Goal: Transaction & Acquisition: Obtain resource

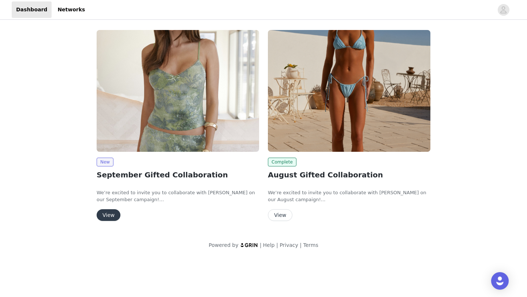
click at [110, 217] on button "View" at bounding box center [109, 215] width 24 height 12
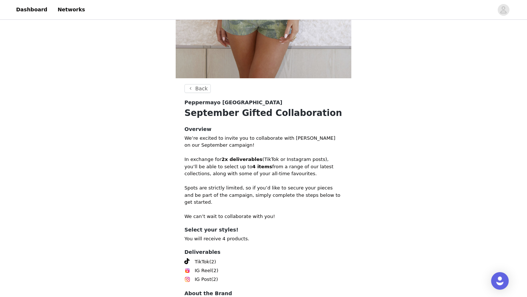
scroll to position [258, 0]
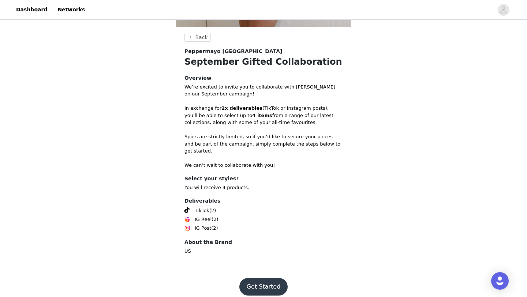
click at [257, 243] on button "Get Started" at bounding box center [263, 287] width 49 height 18
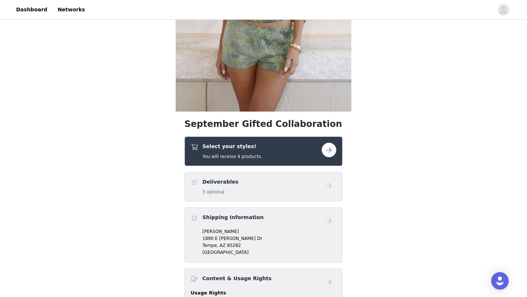
scroll to position [175, 0]
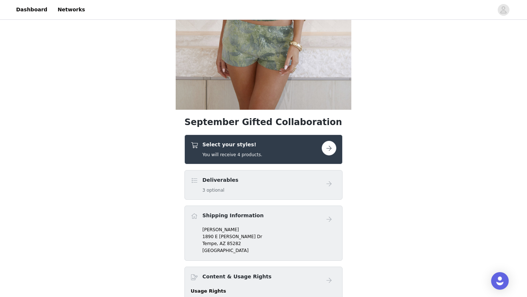
click at [327, 151] on button "button" at bounding box center [329, 148] width 15 height 15
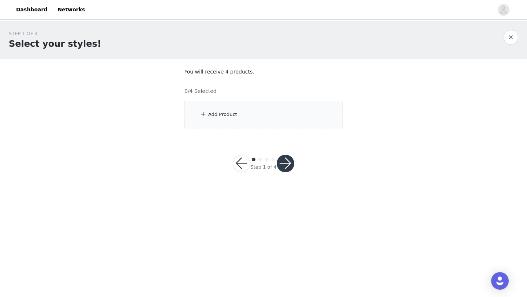
click at [218, 121] on div "Add Product" at bounding box center [263, 114] width 158 height 27
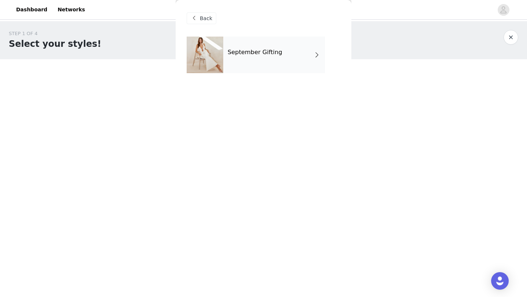
click at [256, 48] on div "September Gifting" at bounding box center [274, 55] width 102 height 37
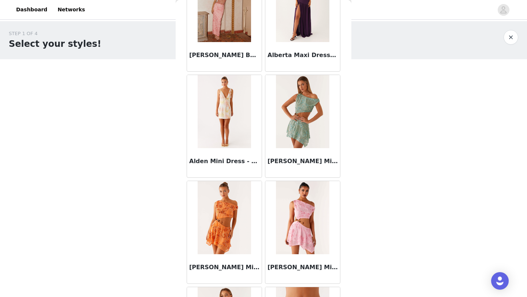
scroll to position [822, 0]
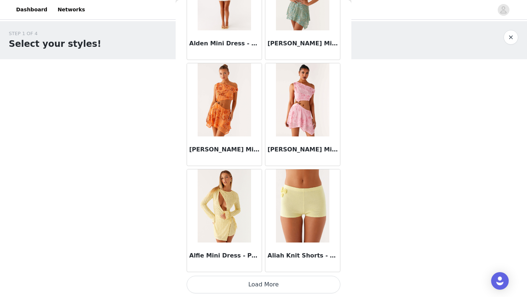
click at [237, 243] on button "Load More" at bounding box center [264, 285] width 154 height 18
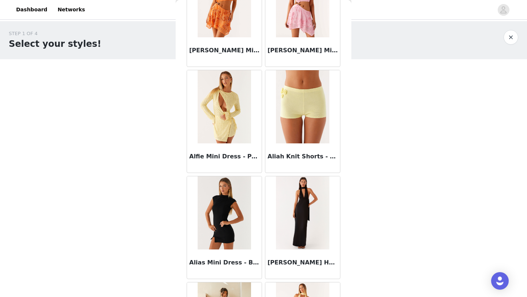
scroll to position [925, 0]
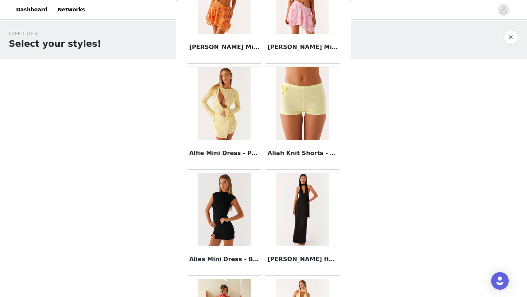
click at [228, 95] on img at bounding box center [224, 103] width 53 height 73
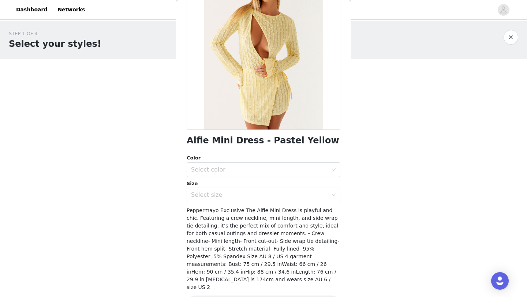
scroll to position [74, 0]
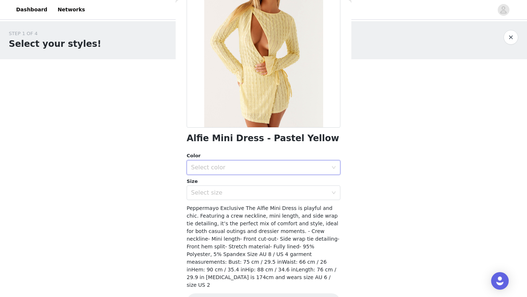
click at [280, 161] on div "Select color" at bounding box center [261, 168] width 140 height 14
click at [272, 182] on li "Pastel Yellow" at bounding box center [264, 184] width 154 height 12
click at [272, 192] on div "Select size" at bounding box center [259, 192] width 137 height 7
click at [374, 189] on div "STEP 1 OF 4 Select your styles! You will receive 4 products. 0/4 Selected Add P…" at bounding box center [263, 105] width 527 height 169
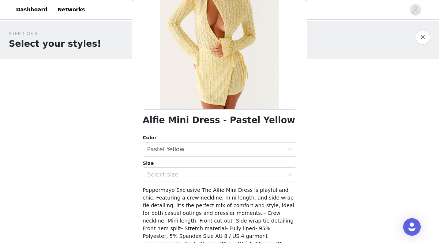
scroll to position [59, 0]
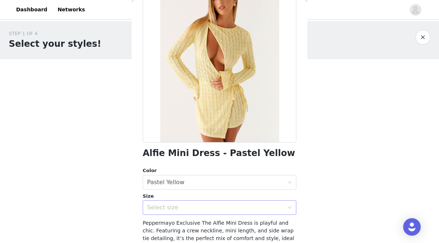
click at [170, 206] on div "Select size" at bounding box center [215, 207] width 137 height 7
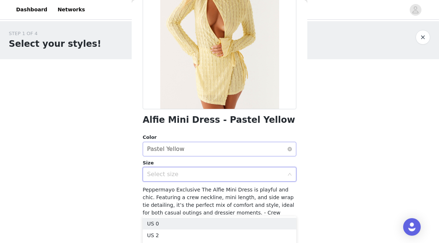
scroll to position [97, 0]
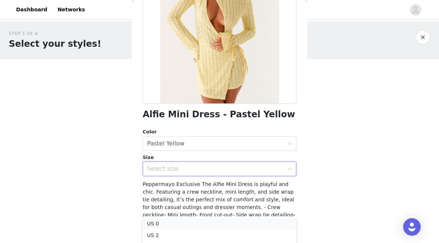
click at [165, 223] on li "US 0" at bounding box center [220, 224] width 154 height 12
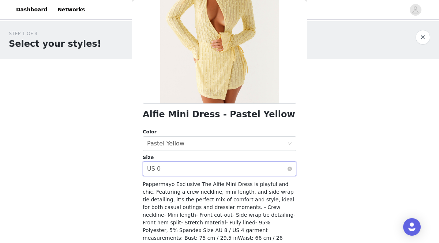
scroll to position [135, 0]
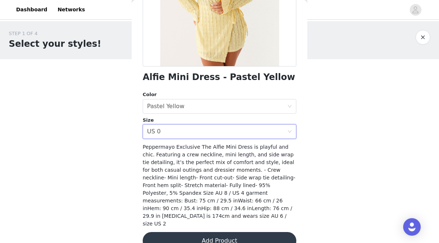
click at [198, 232] on button "Add Product" at bounding box center [220, 241] width 154 height 18
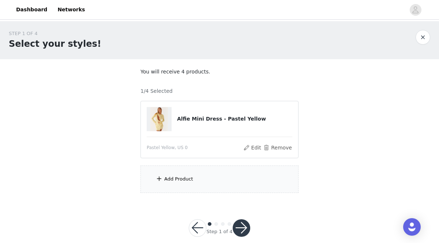
scroll to position [11, 0]
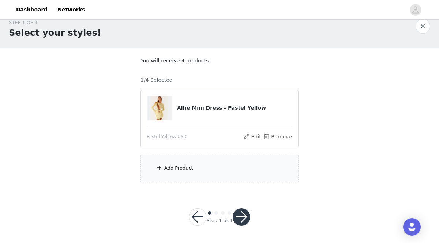
click at [203, 170] on div "Add Product" at bounding box center [219, 168] width 158 height 27
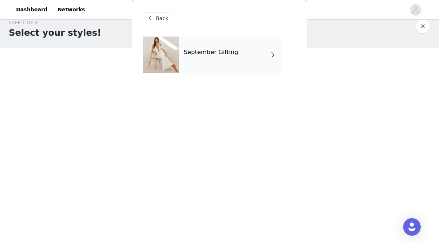
click at [203, 170] on section "You will receive 4 products. 1/4 Selected Alfie Mini Dress - Pastel Yellow Past…" at bounding box center [220, 119] width 176 height 143
click at [272, 57] on span at bounding box center [272, 54] width 7 height 9
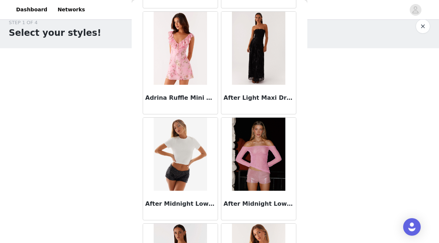
scroll to position [238, 0]
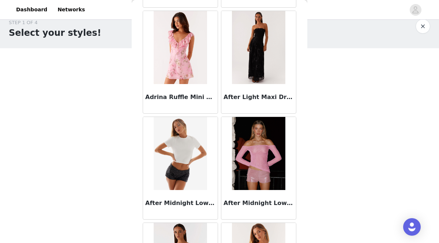
click at [264, 53] on img at bounding box center [258, 47] width 53 height 73
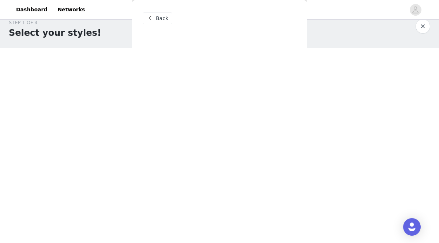
scroll to position [0, 0]
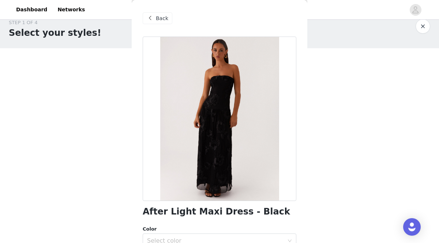
click at [199, 117] on div at bounding box center [220, 119] width 154 height 165
click at [158, 18] on span "Back" at bounding box center [162, 19] width 12 height 8
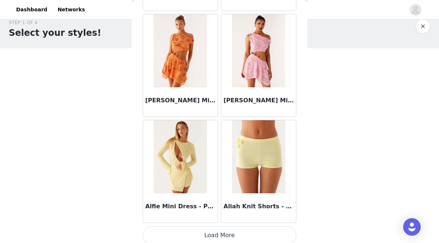
scroll to position [876, 0]
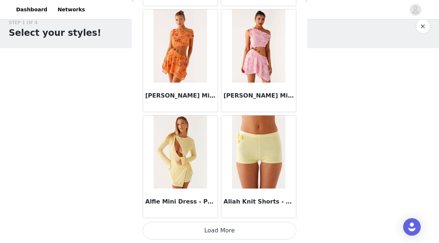
click at [212, 230] on button "Load More" at bounding box center [220, 231] width 154 height 18
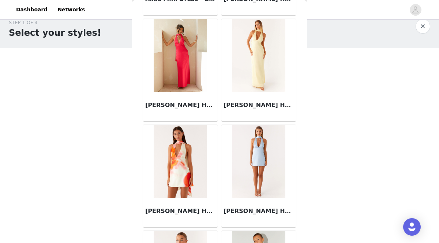
scroll to position [1181, 0]
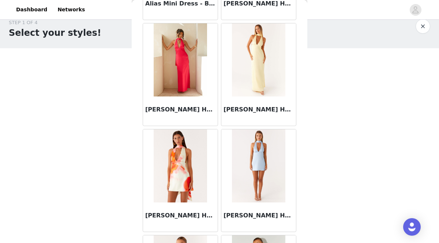
click at [167, 79] on img at bounding box center [180, 59] width 53 height 73
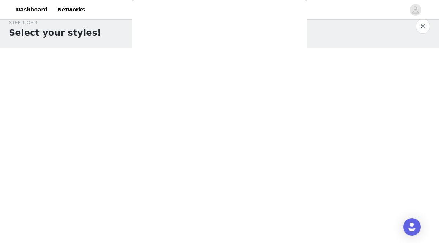
scroll to position [0, 0]
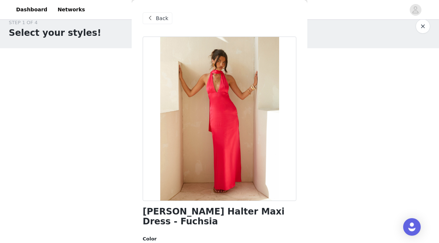
click at [151, 22] on span at bounding box center [150, 18] width 9 height 9
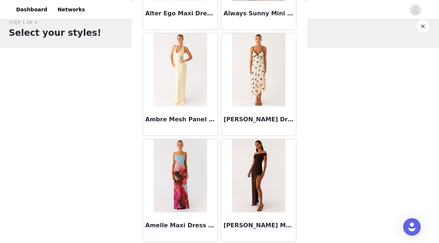
scroll to position [1937, 0]
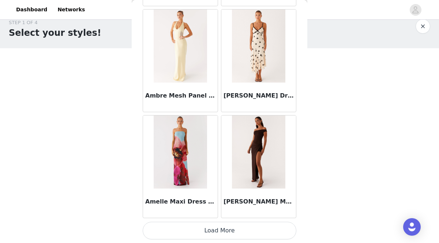
click at [197, 228] on button "Load More" at bounding box center [220, 231] width 154 height 18
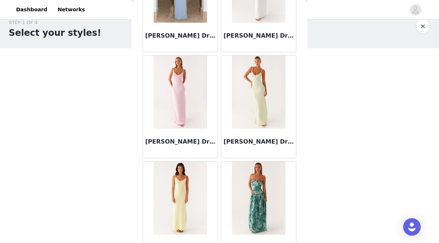
scroll to position [2319, 0]
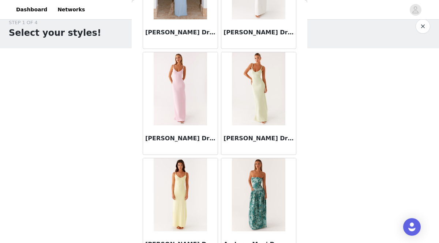
click at [247, 92] on img at bounding box center [258, 88] width 53 height 73
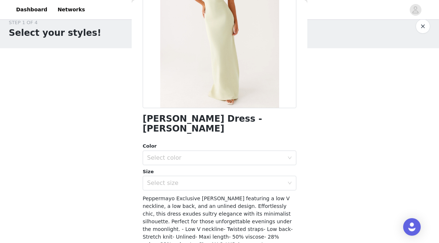
scroll to position [97, 0]
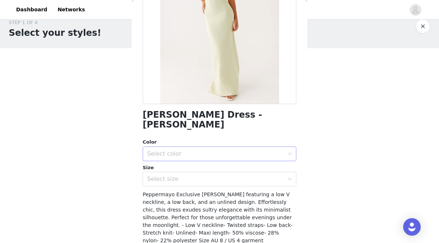
click at [225, 150] on div "Select color" at bounding box center [215, 153] width 137 height 7
click at [213, 161] on li "Sage" at bounding box center [220, 160] width 154 height 12
click at [213, 176] on div "Select size" at bounding box center [215, 179] width 137 height 7
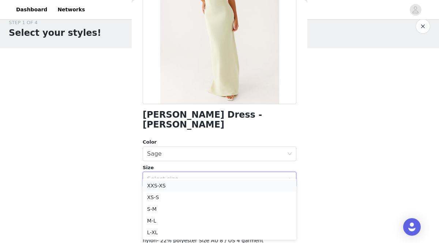
click at [181, 183] on li "XXS-XS" at bounding box center [220, 186] width 154 height 12
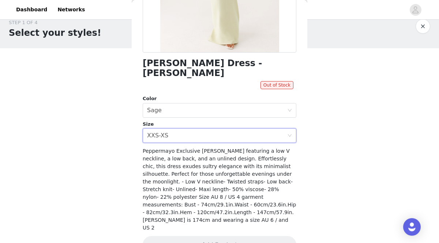
scroll to position [150, 0]
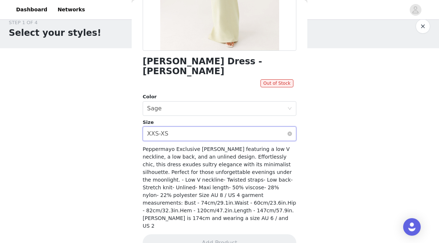
click at [164, 127] on div "XXS-XS" at bounding box center [157, 134] width 21 height 14
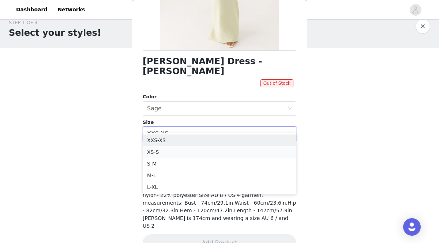
click at [166, 151] on li "XS-S" at bounding box center [220, 152] width 154 height 12
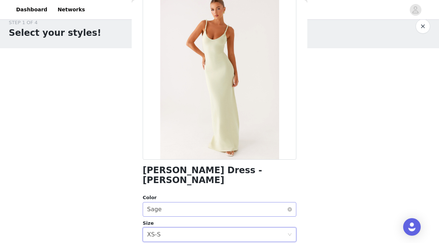
scroll to position [0, 0]
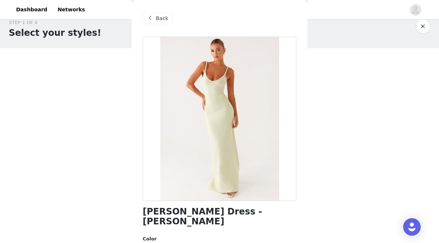
click at [157, 19] on span "Back" at bounding box center [162, 19] width 12 height 8
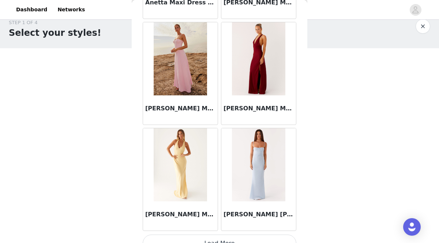
scroll to position [2998, 0]
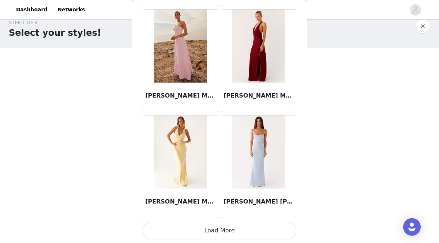
click at [182, 232] on button "Load More" at bounding box center [220, 231] width 154 height 18
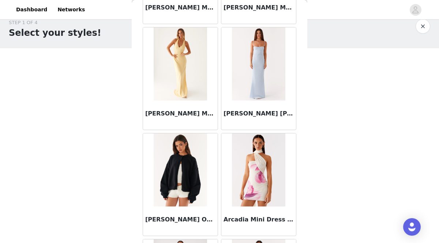
scroll to position [3088, 0]
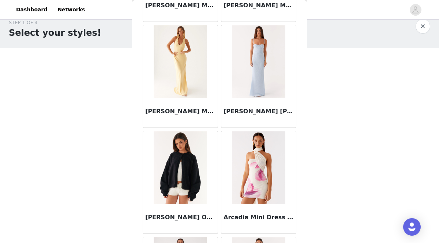
click at [179, 179] on img at bounding box center [180, 167] width 53 height 73
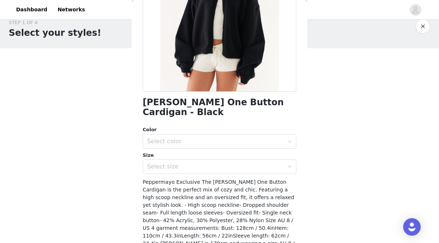
scroll to position [115, 0]
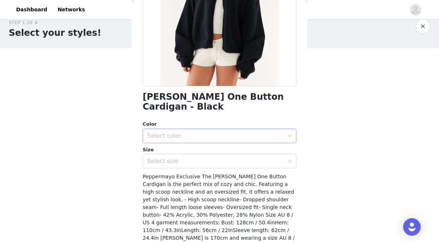
click at [177, 132] on div "Select color" at bounding box center [215, 135] width 137 height 7
click at [178, 143] on li "Black" at bounding box center [220, 142] width 154 height 12
click at [180, 158] on div "Select size" at bounding box center [215, 161] width 137 height 7
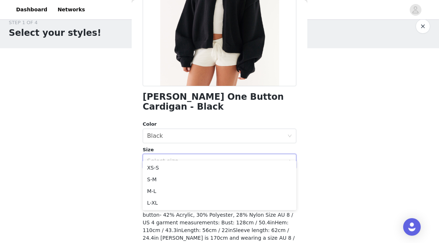
click at [132, 143] on div "Back [PERSON_NAME] One Button Cardigan - Black Color Select color Black Size Se…" at bounding box center [220, 121] width 176 height 243
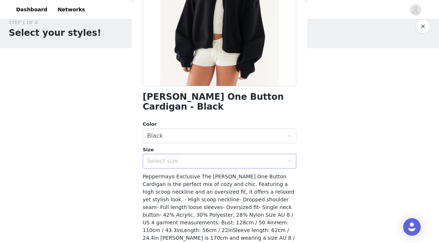
click at [148, 158] on div "Select size" at bounding box center [215, 161] width 137 height 7
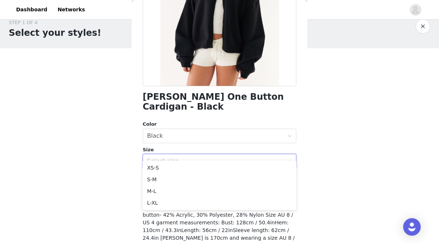
scroll to position [0, 0]
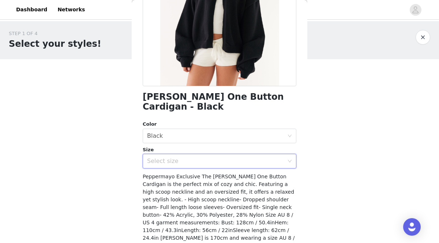
click at [94, 168] on div "STEP 1 OF 4 Select your styles! You will receive 4 products. 1/4 Selected Alfie…" at bounding box center [219, 111] width 439 height 181
click at [150, 156] on div "Select size" at bounding box center [217, 161] width 140 height 14
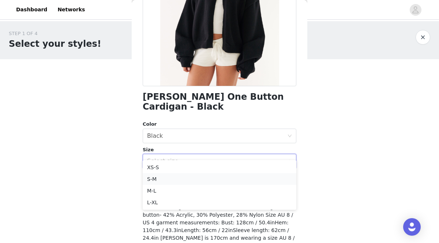
click at [146, 179] on li "S-M" at bounding box center [220, 179] width 154 height 12
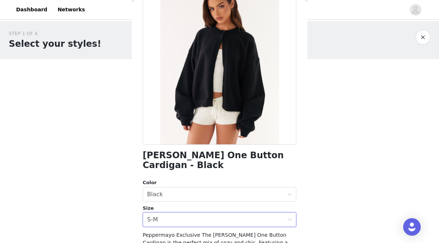
scroll to position [135, 0]
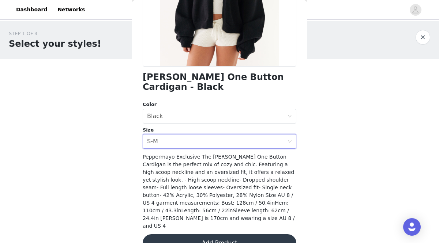
click at [181, 235] on button "Add Product" at bounding box center [220, 244] width 154 height 18
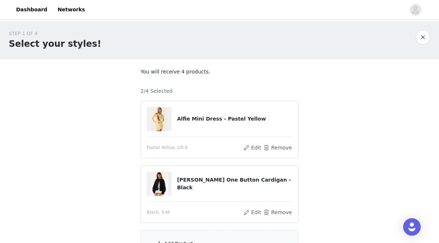
scroll to position [76, 0]
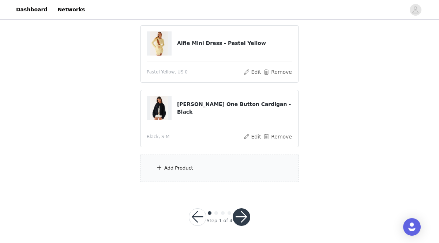
click at [178, 176] on div "Add Product" at bounding box center [219, 168] width 158 height 27
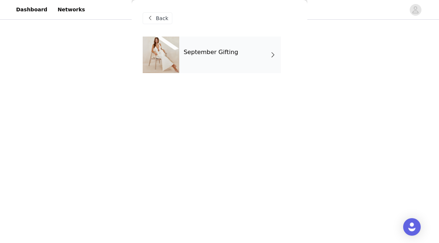
click at [201, 59] on div "September Gifting" at bounding box center [230, 55] width 102 height 37
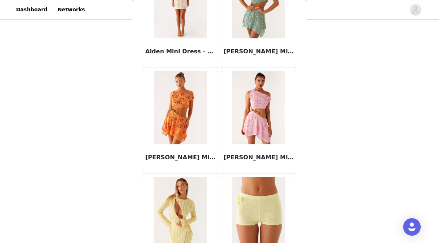
scroll to position [876, 0]
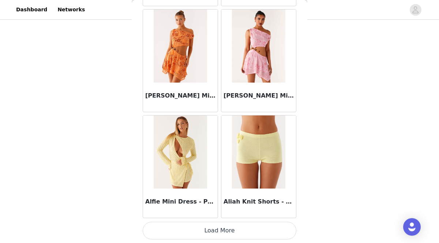
click at [213, 233] on button "Load More" at bounding box center [220, 231] width 154 height 18
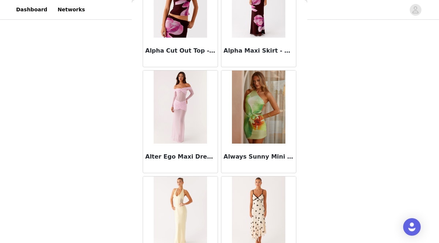
scroll to position [1937, 0]
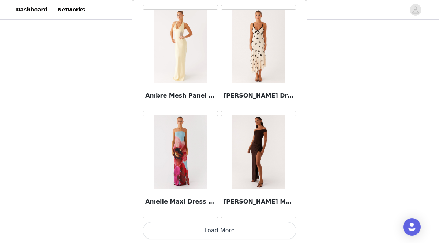
click at [224, 226] on button "Load More" at bounding box center [220, 231] width 154 height 18
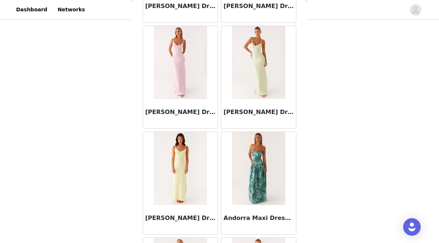
scroll to position [2343, 0]
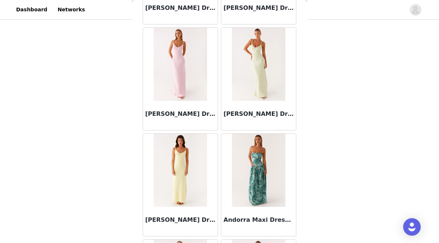
click at [176, 161] on img at bounding box center [180, 170] width 53 height 73
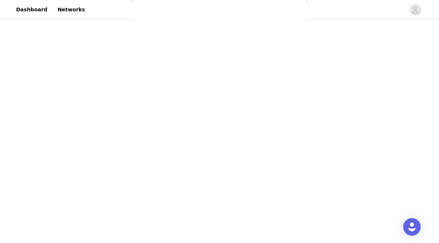
scroll to position [0, 0]
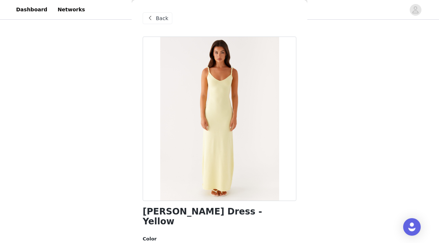
click at [154, 20] on div "Back" at bounding box center [158, 18] width 30 height 12
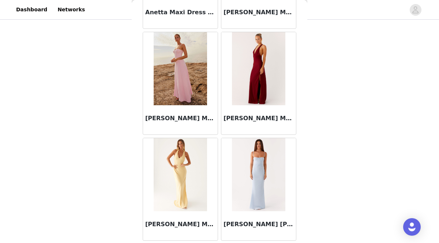
scroll to position [2998, 0]
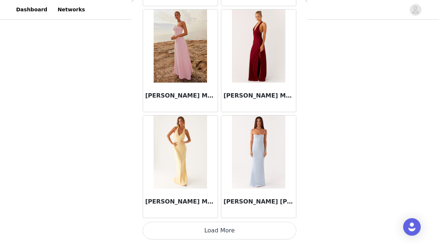
click at [200, 235] on button "Load More" at bounding box center [220, 231] width 154 height 18
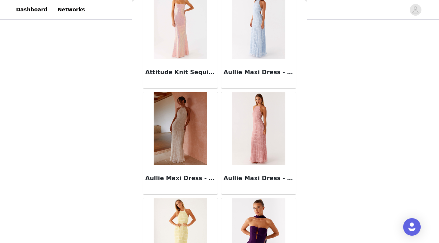
scroll to position [3866, 0]
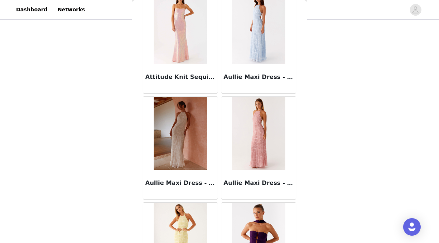
click at [182, 131] on img at bounding box center [180, 133] width 53 height 73
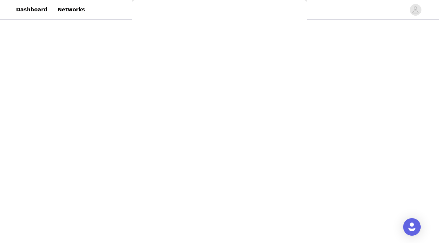
scroll to position [0, 0]
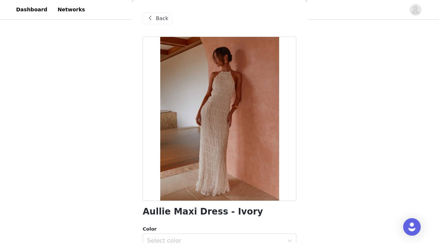
click at [164, 18] on span "Back" at bounding box center [162, 19] width 12 height 8
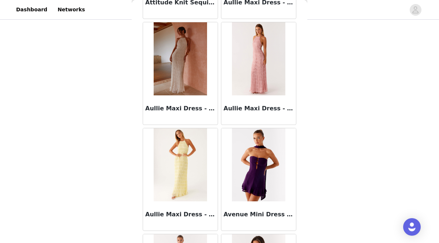
scroll to position [4059, 0]
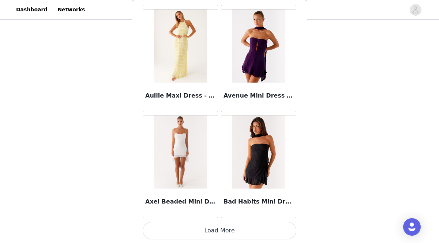
click at [176, 235] on button "Load More" at bounding box center [220, 231] width 154 height 18
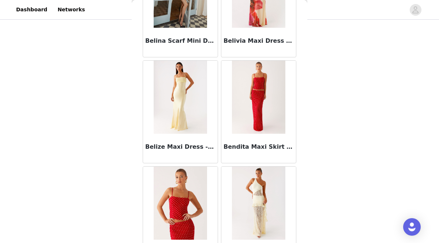
scroll to position [4857, 0]
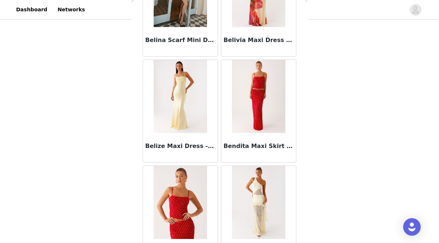
click at [243, 94] on img at bounding box center [258, 96] width 53 height 73
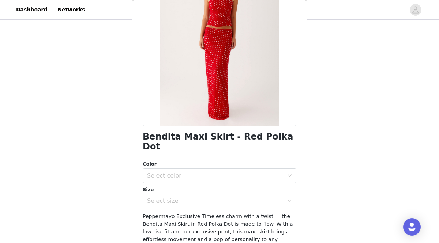
scroll to position [84, 0]
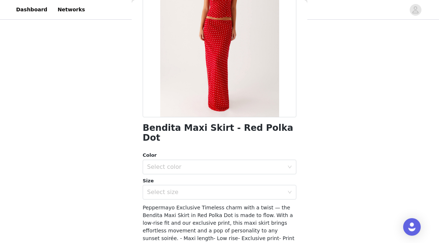
click at [202, 152] on div "Color Select color" at bounding box center [220, 163] width 154 height 23
click at [204, 164] on div "Select color" at bounding box center [215, 167] width 137 height 7
click at [201, 173] on li "Red Polka Dot" at bounding box center [220, 174] width 154 height 12
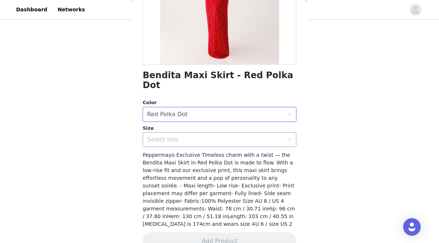
scroll to position [137, 0]
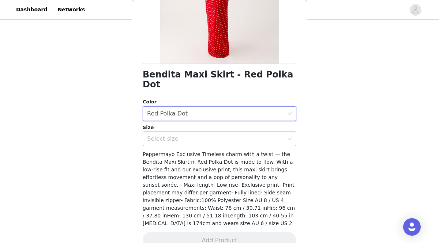
click at [206, 135] on div "Select size" at bounding box center [215, 138] width 137 height 7
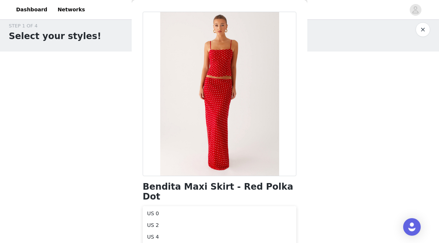
scroll to position [25, 0]
click at [170, 215] on li "US 0" at bounding box center [220, 214] width 154 height 12
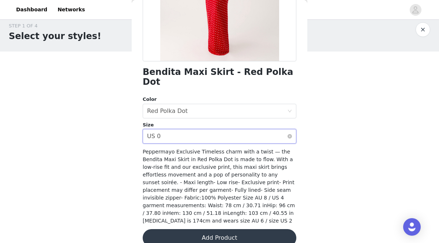
scroll to position [142, 0]
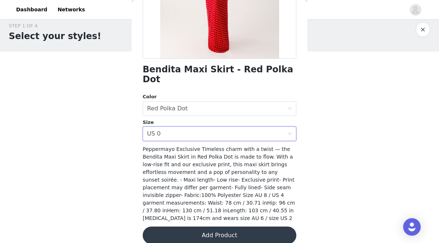
click at [195, 227] on button "Add Product" at bounding box center [220, 236] width 154 height 18
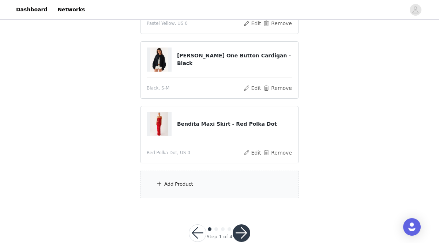
scroll to position [125, 0]
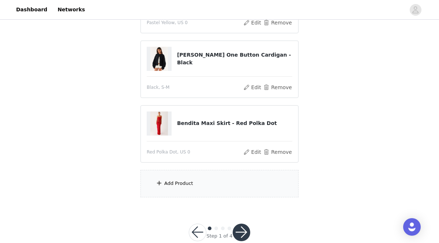
click at [200, 180] on div "Add Product" at bounding box center [219, 183] width 158 height 27
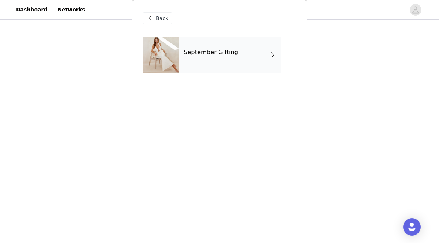
click at [248, 58] on div "September Gifting" at bounding box center [230, 55] width 102 height 37
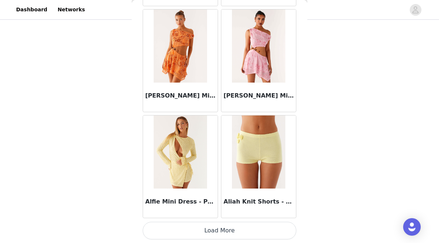
scroll to position [140, 0]
click at [229, 230] on button "Load More" at bounding box center [220, 231] width 154 height 18
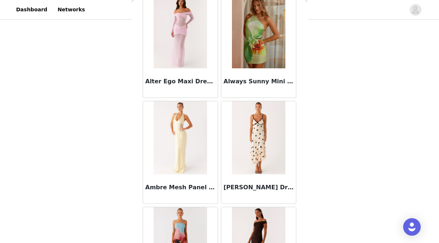
scroll to position [1937, 0]
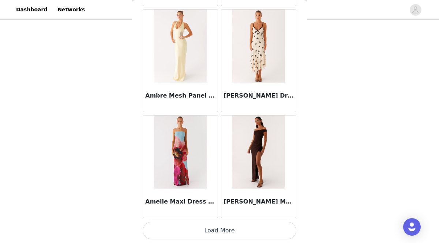
click at [226, 232] on button "Load More" at bounding box center [220, 231] width 154 height 18
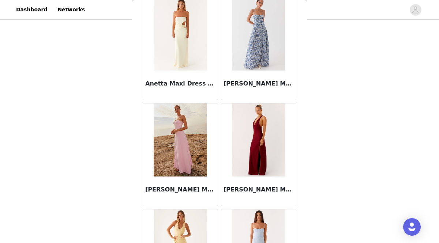
scroll to position [2998, 0]
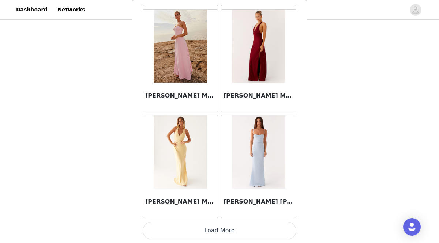
click at [209, 234] on button "Load More" at bounding box center [220, 231] width 154 height 18
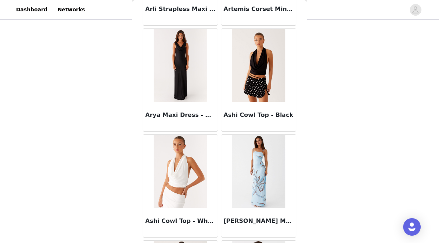
scroll to position [4059, 0]
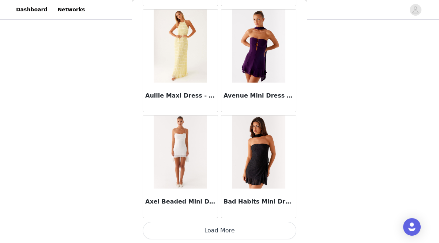
click at [201, 229] on button "Load More" at bounding box center [220, 231] width 154 height 18
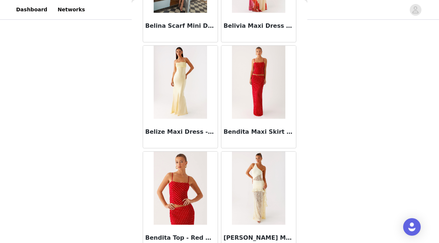
scroll to position [5120, 0]
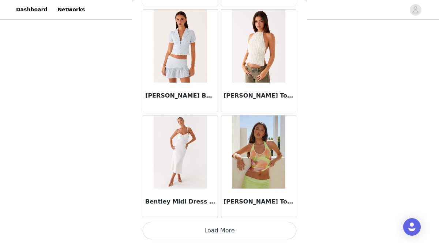
click at [198, 232] on button "Load More" at bounding box center [220, 231] width 154 height 18
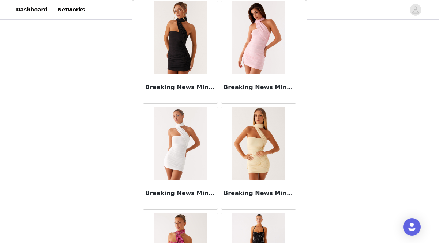
scroll to position [6181, 0]
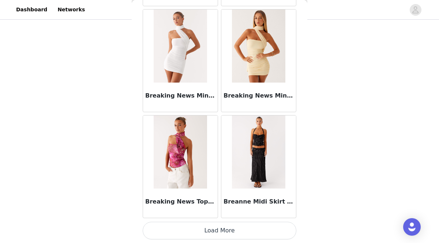
click at [206, 230] on button "Load More" at bounding box center [220, 231] width 154 height 18
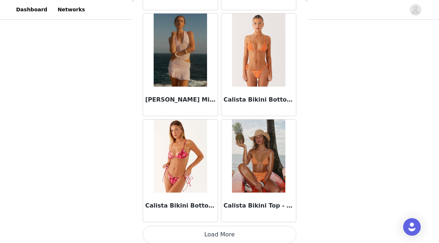
scroll to position [7242, 0]
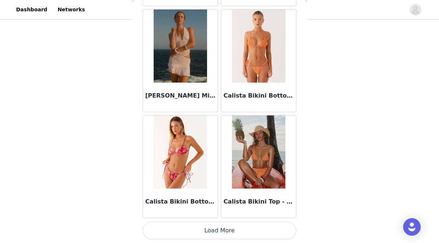
click at [201, 227] on button "Load More" at bounding box center [220, 231] width 154 height 18
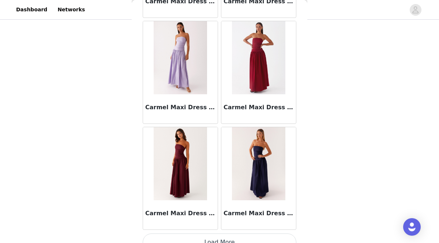
scroll to position [8303, 0]
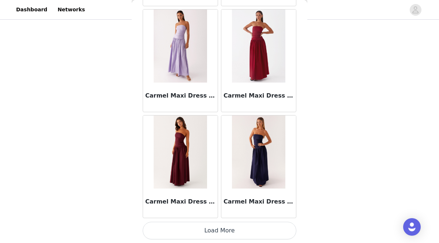
click at [206, 229] on button "Load More" at bounding box center [220, 231] width 154 height 18
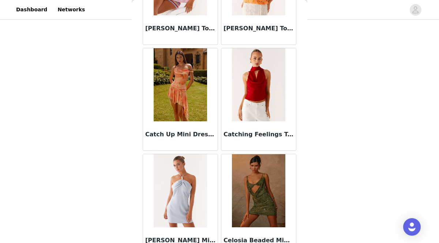
scroll to position [9364, 0]
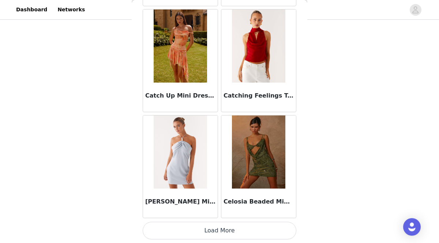
click at [205, 230] on button "Load More" at bounding box center [220, 231] width 154 height 18
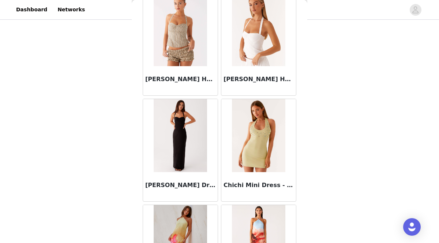
scroll to position [10425, 0]
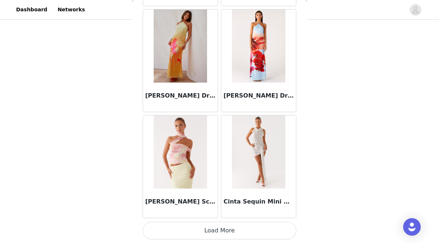
click at [263, 225] on button "Load More" at bounding box center [220, 231] width 154 height 18
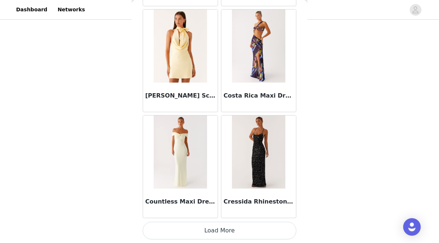
scroll to position [11485, 0]
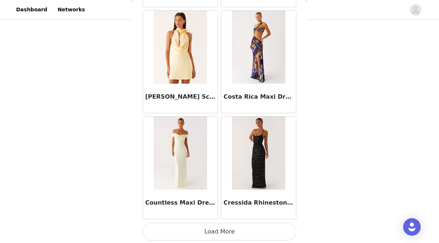
click at [209, 230] on button "Load More" at bounding box center [220, 232] width 154 height 18
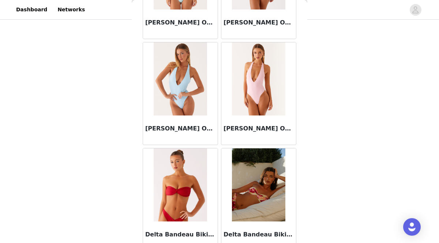
scroll to position [12547, 0]
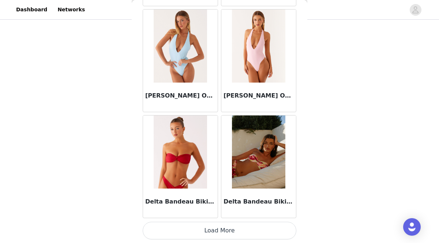
click at [209, 226] on button "Load More" at bounding box center [220, 231] width 154 height 18
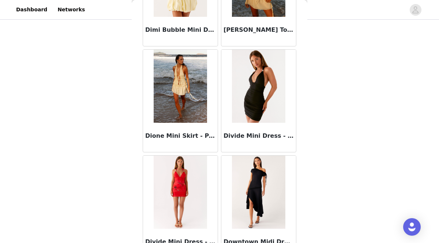
scroll to position [13608, 0]
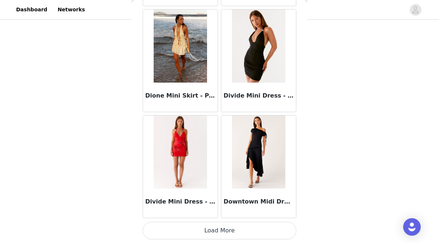
click at [209, 225] on button "Load More" at bounding box center [220, 231] width 154 height 18
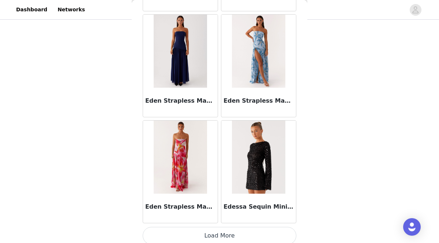
scroll to position [14664, 0]
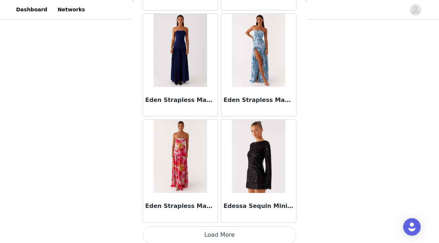
click at [193, 234] on button "Load More" at bounding box center [220, 235] width 154 height 18
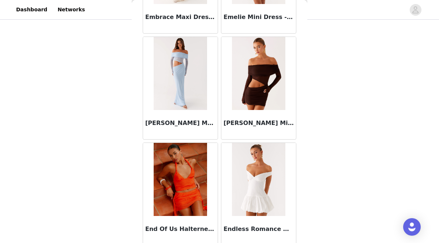
scroll to position [15729, 0]
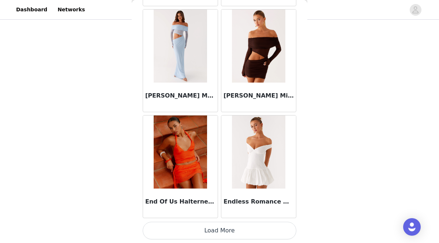
click at [212, 228] on button "Load More" at bounding box center [220, 231] width 154 height 18
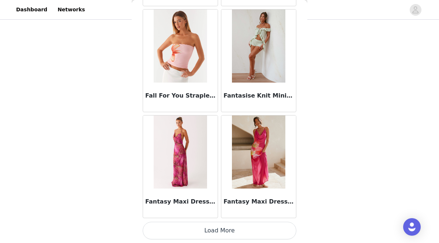
scroll to position [16788, 0]
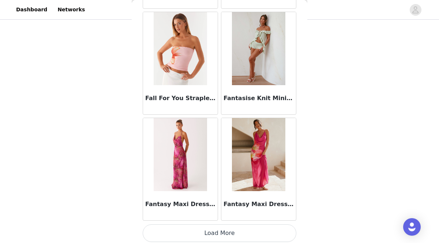
click at [213, 235] on button "Load More" at bounding box center [220, 234] width 154 height 18
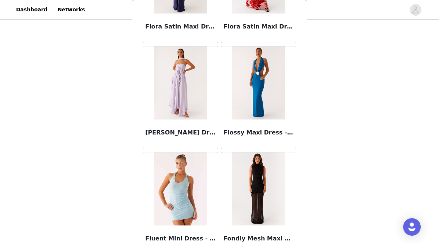
scroll to position [17851, 0]
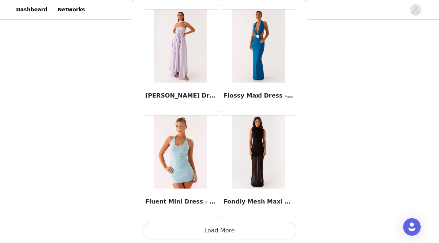
click at [217, 226] on button "Load More" at bounding box center [220, 231] width 154 height 18
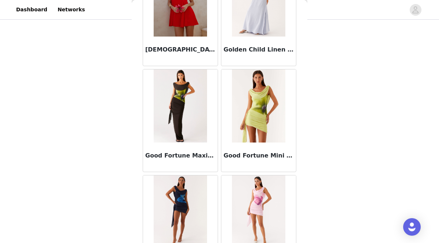
scroll to position [18912, 0]
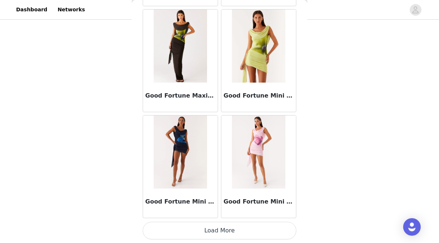
click at [226, 226] on button "Load More" at bounding box center [220, 231] width 154 height 18
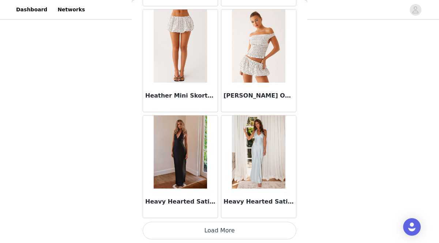
scroll to position [19970, 0]
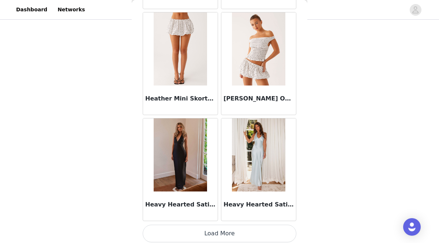
click at [219, 235] on button "Load More" at bounding box center [220, 234] width 154 height 18
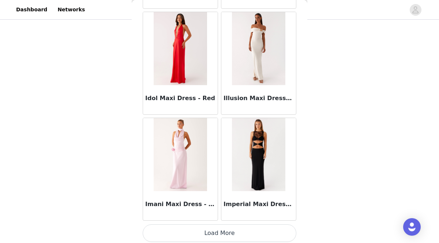
scroll to position [21034, 0]
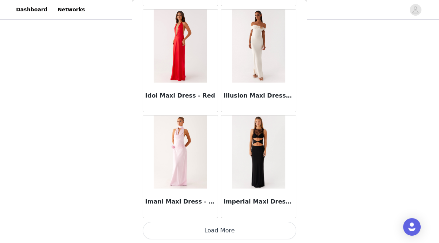
click at [216, 230] on button "Load More" at bounding box center [220, 231] width 154 height 18
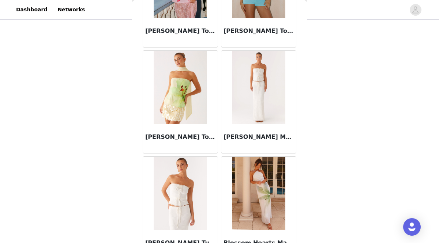
scroll to position [5251, 0]
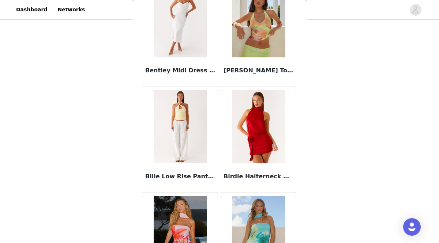
click at [169, 161] on img at bounding box center [180, 126] width 53 height 73
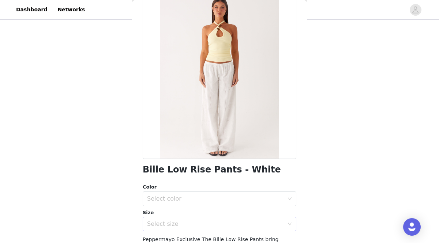
scroll to position [0, 0]
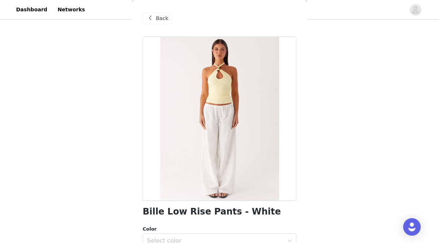
click at [161, 12] on div "Back" at bounding box center [158, 18] width 30 height 12
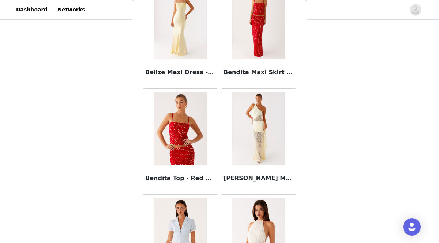
scroll to position [4933, 0]
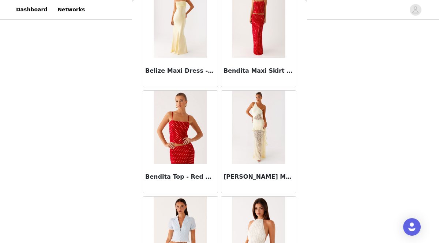
click at [248, 75] on h3 "Bendita Maxi Skirt - Red Polka Dot" at bounding box center [259, 71] width 70 height 9
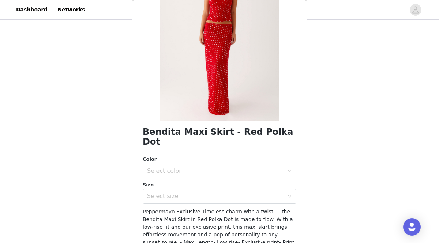
scroll to position [81, 0]
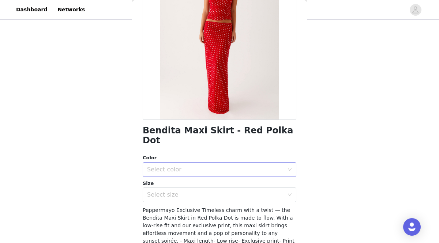
click at [204, 166] on div "Select color" at bounding box center [215, 169] width 137 height 7
click at [203, 178] on li "Red Polka Dot" at bounding box center [220, 176] width 154 height 12
click at [206, 191] on div "Select size" at bounding box center [215, 194] width 137 height 7
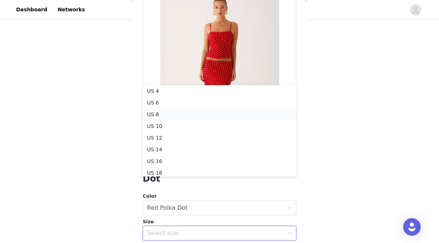
scroll to position [0, 0]
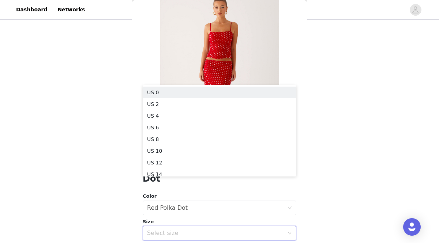
click at [329, 94] on div "STEP 1 OF 4 Select your styles! You will receive 4 products. 3/4 Selected Alfie…" at bounding box center [219, 36] width 439 height 310
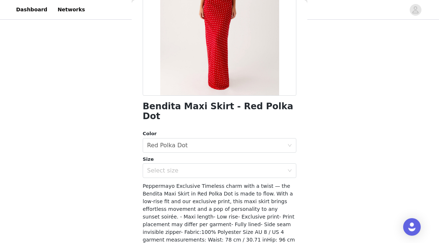
scroll to position [107, 0]
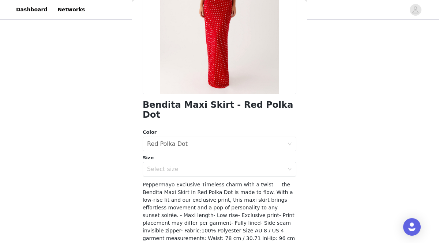
click at [218, 168] on div "Bendita Maxi Skirt - Red Polka Dot Color Select color Red Polka Dot Size Select…" at bounding box center [220, 109] width 154 height 359
click at [215, 166] on div "Select size" at bounding box center [215, 169] width 137 height 7
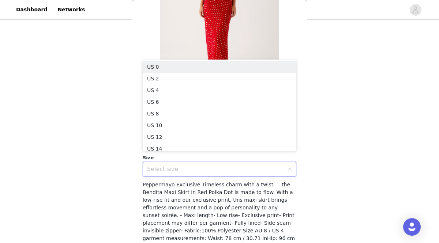
scroll to position [1, 0]
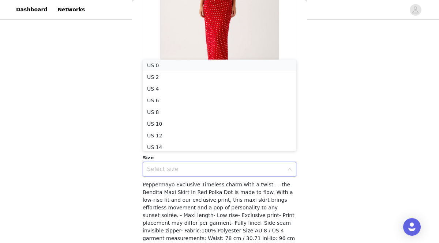
click at [217, 64] on li "US 0" at bounding box center [220, 66] width 154 height 12
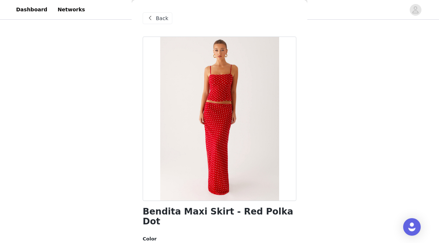
scroll to position [142, 0]
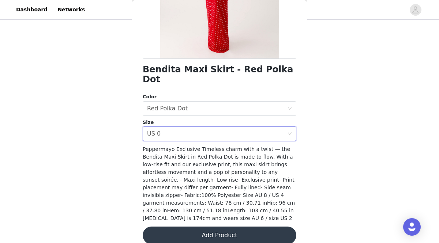
click at [172, 227] on button "Add Product" at bounding box center [220, 236] width 154 height 18
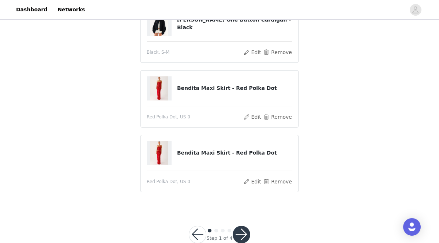
click at [207, 98] on div "Bendita Maxi Skirt - Red Polka Dot" at bounding box center [220, 88] width 146 height 24
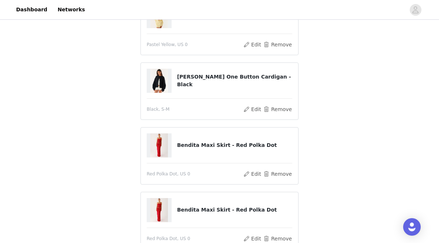
scroll to position [82, 0]
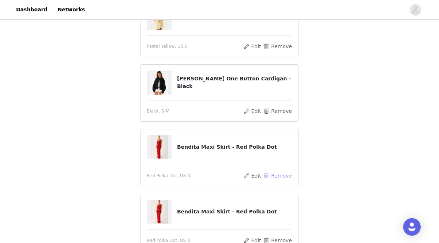
click at [271, 176] on button "Remove" at bounding box center [277, 176] width 29 height 9
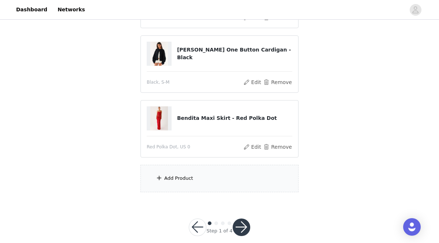
scroll to position [140, 0]
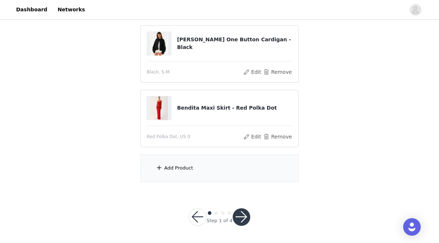
click at [217, 175] on div "Add Product" at bounding box center [219, 168] width 158 height 27
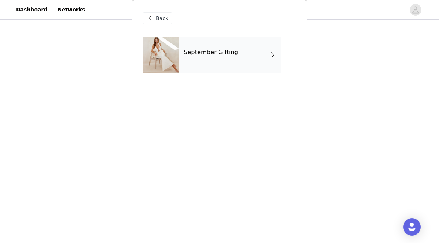
click at [226, 66] on div "September Gifting" at bounding box center [230, 55] width 102 height 37
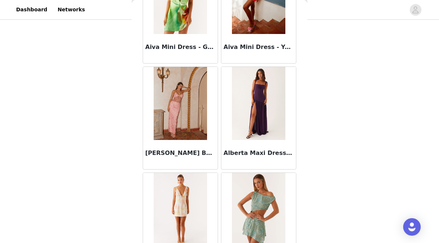
scroll to position [876, 0]
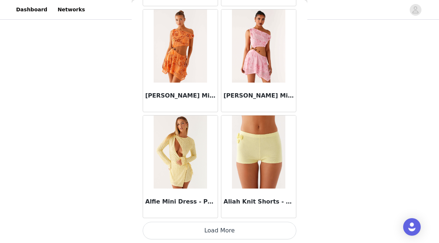
click at [196, 238] on button "Load More" at bounding box center [220, 231] width 154 height 18
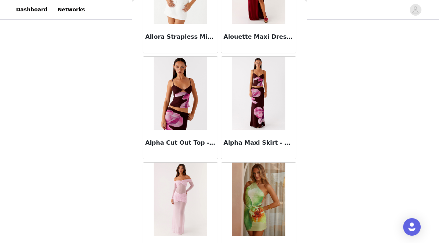
scroll to position [1937, 0]
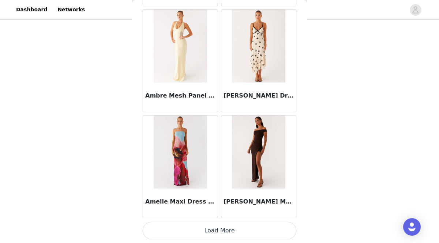
click at [187, 238] on button "Load More" at bounding box center [220, 231] width 154 height 18
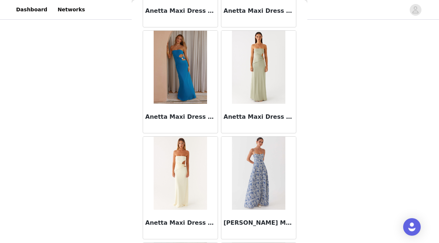
scroll to position [2998, 0]
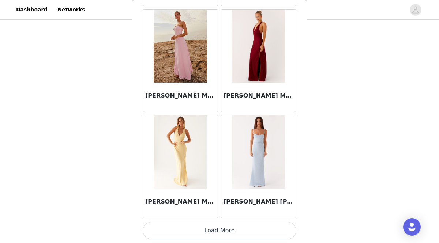
click at [200, 232] on button "Load More" at bounding box center [220, 231] width 154 height 18
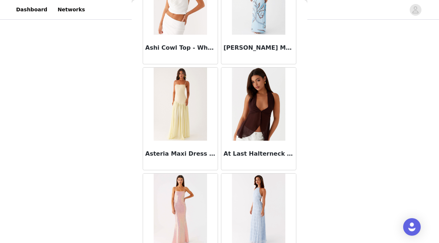
scroll to position [4059, 0]
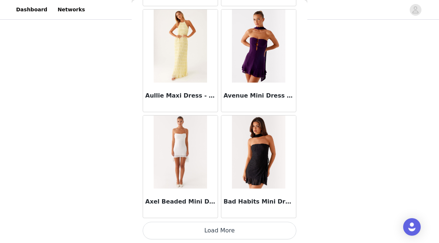
click at [185, 227] on button "Load More" at bounding box center [220, 231] width 154 height 18
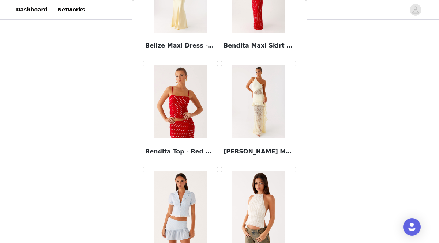
scroll to position [4952, 0]
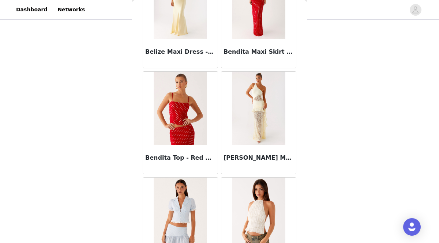
click at [170, 113] on img at bounding box center [180, 108] width 53 height 73
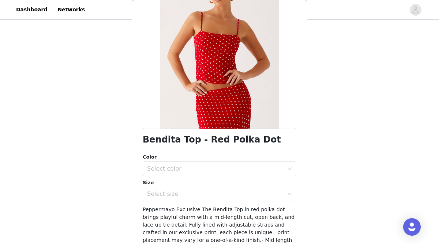
scroll to position [72, 0]
click at [164, 171] on div "Select color" at bounding box center [215, 168] width 137 height 7
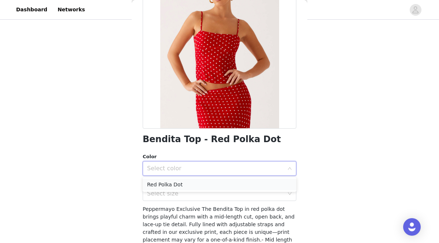
click at [164, 181] on li "Red Polka Dot" at bounding box center [220, 185] width 154 height 12
click at [165, 194] on div "Select size" at bounding box center [215, 193] width 137 height 7
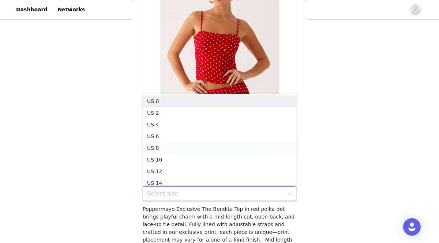
scroll to position [4, 0]
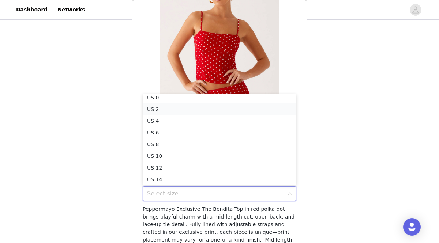
click at [179, 109] on li "US 2" at bounding box center [220, 110] width 154 height 12
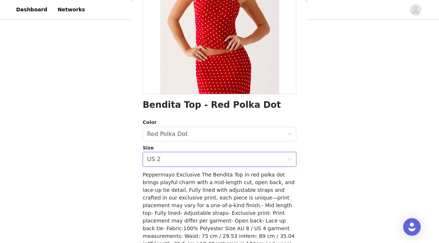
scroll to position [142, 0]
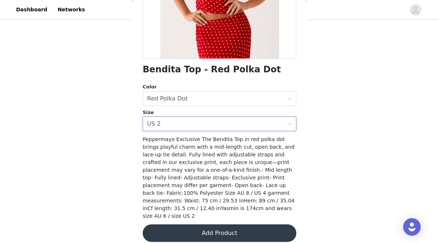
click at [186, 225] on button "Add Product" at bounding box center [220, 234] width 154 height 18
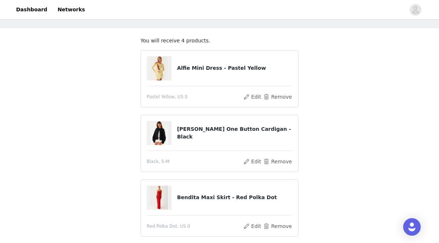
scroll to position [30, 0]
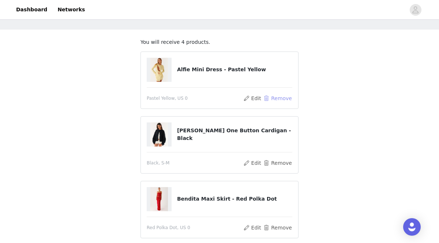
click at [272, 94] on button "Remove" at bounding box center [277, 98] width 29 height 9
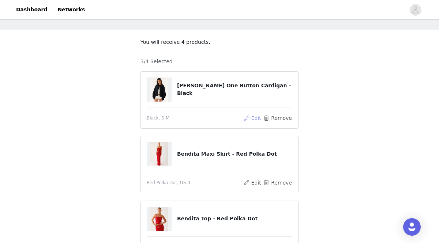
scroll to position [140, 0]
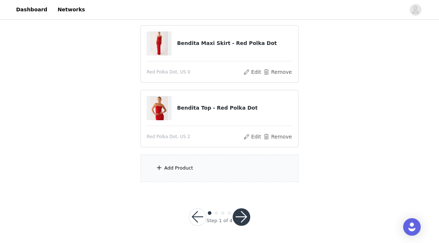
click at [204, 168] on div "Add Product" at bounding box center [219, 168] width 158 height 27
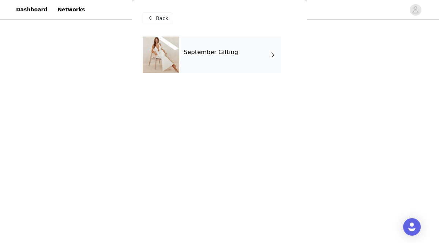
click at [260, 67] on div "September Gifting" at bounding box center [230, 55] width 102 height 37
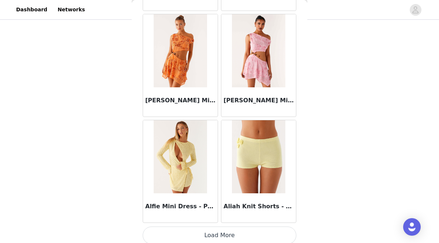
scroll to position [876, 0]
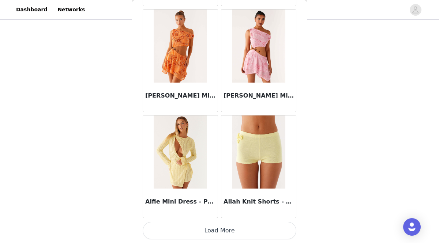
click at [244, 229] on button "Load More" at bounding box center [220, 231] width 154 height 18
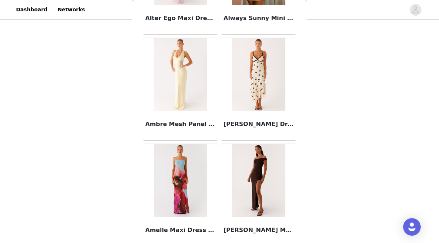
scroll to position [1937, 0]
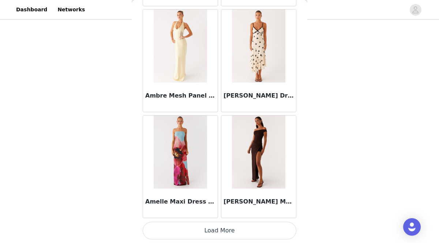
click at [221, 233] on button "Load More" at bounding box center [220, 231] width 154 height 18
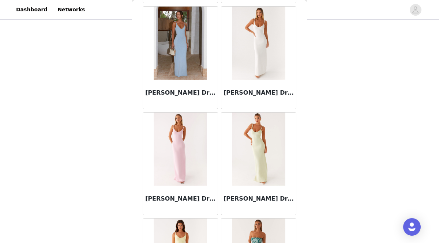
scroll to position [2259, 0]
click at [170, 56] on img at bounding box center [180, 42] width 53 height 73
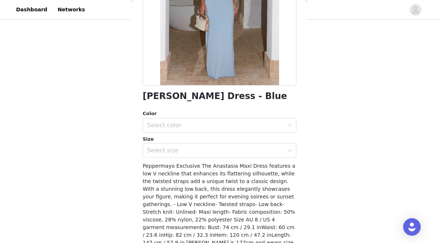
scroll to position [134, 0]
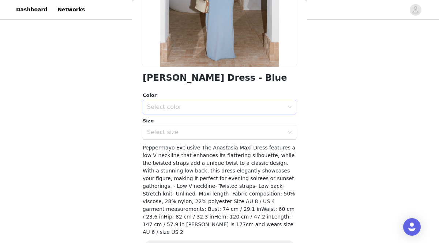
click at [182, 107] on div "Select color" at bounding box center [215, 107] width 137 height 7
click at [182, 121] on li "Blue" at bounding box center [220, 123] width 154 height 12
click at [184, 132] on div "Select size" at bounding box center [215, 132] width 137 height 7
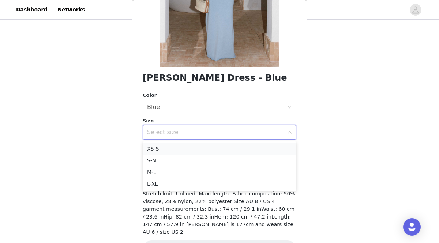
click at [183, 150] on li "XS-S" at bounding box center [220, 149] width 154 height 12
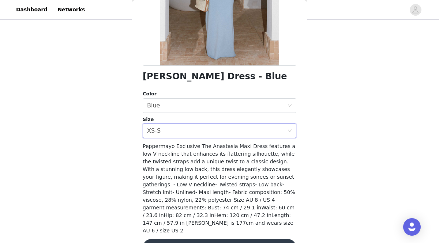
scroll to position [150, 0]
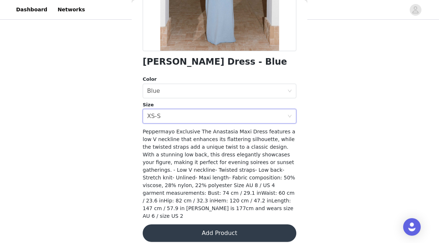
click at [179, 232] on button "Add Product" at bounding box center [220, 234] width 154 height 18
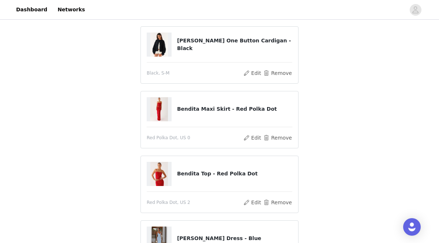
scroll to position [56, 0]
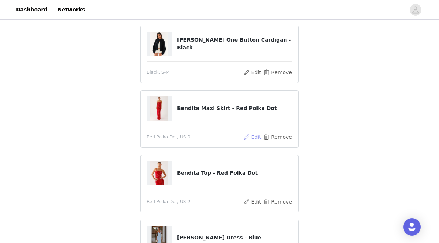
click at [252, 135] on button "Edit" at bounding box center [252, 137] width 19 height 9
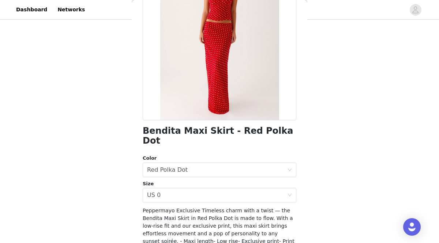
scroll to position [91, 0]
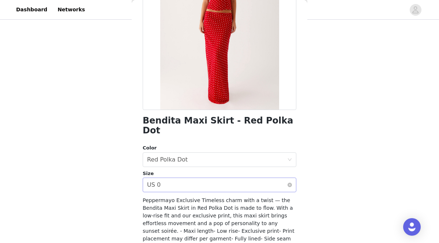
click at [236, 178] on div "Select size US 0" at bounding box center [217, 185] width 140 height 14
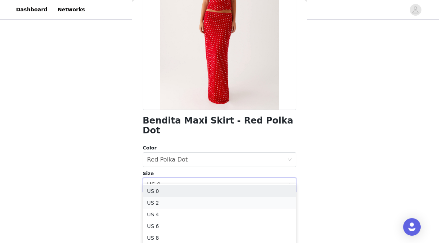
click at [213, 205] on li "US 2" at bounding box center [220, 203] width 154 height 12
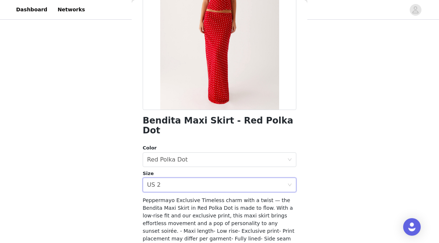
scroll to position [142, 0]
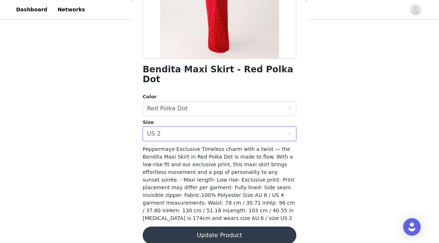
click at [215, 227] on button "Update Product" at bounding box center [220, 236] width 154 height 18
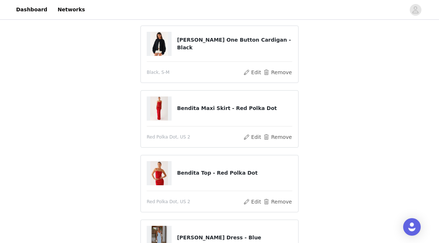
click at [196, 179] on div "Bendita Top - Red Polka Dot" at bounding box center [220, 173] width 146 height 24
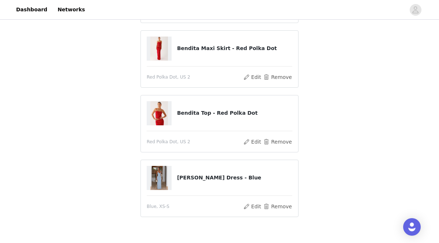
scroll to position [158, 0]
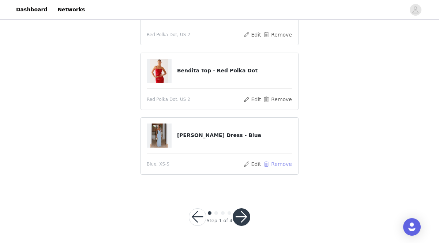
click at [275, 164] on button "Remove" at bounding box center [277, 164] width 29 height 9
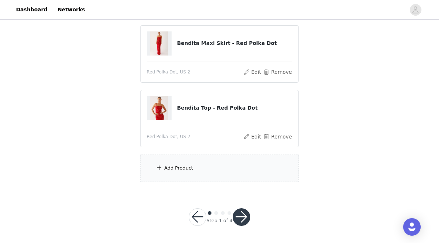
click at [226, 169] on div "Add Product" at bounding box center [219, 168] width 158 height 27
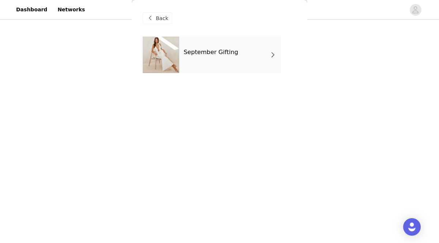
click at [213, 58] on div "September Gifting" at bounding box center [230, 55] width 102 height 37
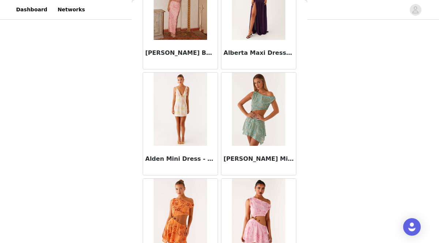
scroll to position [876, 0]
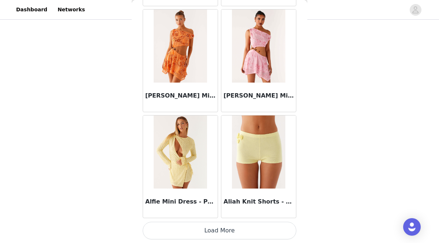
click at [185, 228] on button "Load More" at bounding box center [220, 231] width 154 height 18
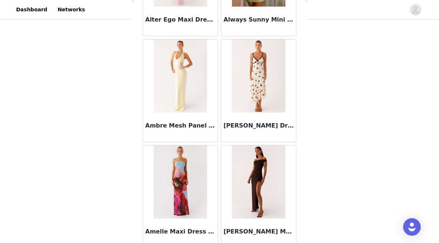
scroll to position [1937, 0]
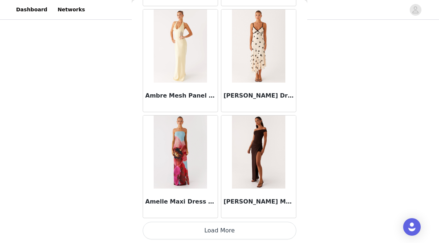
click at [190, 229] on button "Load More" at bounding box center [220, 231] width 154 height 18
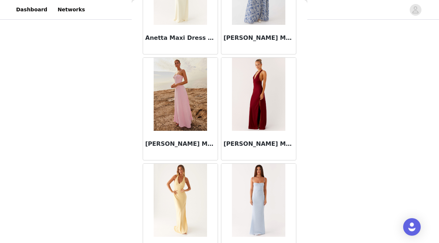
scroll to position [2998, 0]
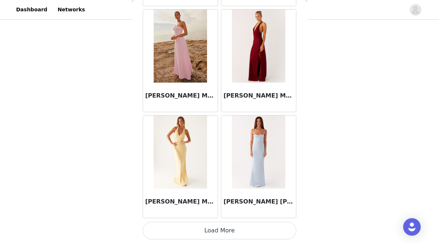
click at [211, 231] on button "Load More" at bounding box center [220, 231] width 154 height 18
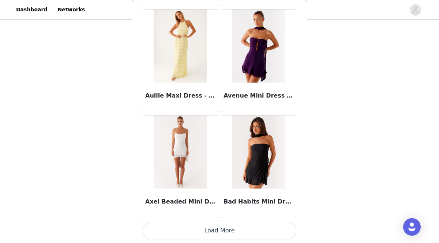
scroll to position [140, 0]
click at [210, 232] on button "Load More" at bounding box center [220, 231] width 154 height 18
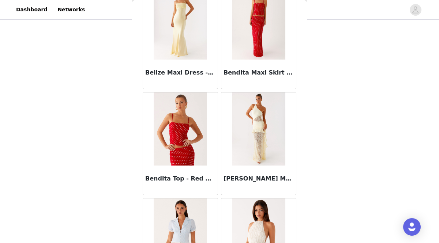
scroll to position [5120, 0]
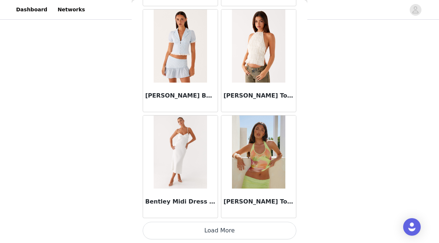
click at [199, 228] on button "Load More" at bounding box center [220, 231] width 154 height 18
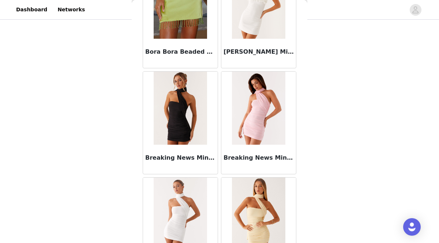
scroll to position [6181, 0]
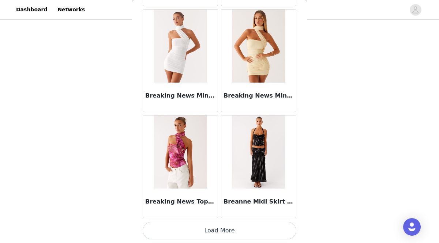
click at [208, 229] on button "Load More" at bounding box center [220, 231] width 154 height 18
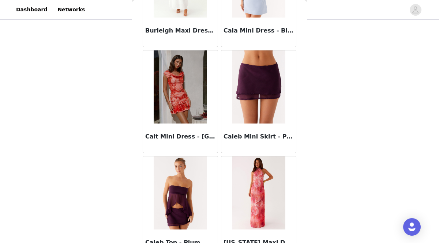
scroll to position [7242, 0]
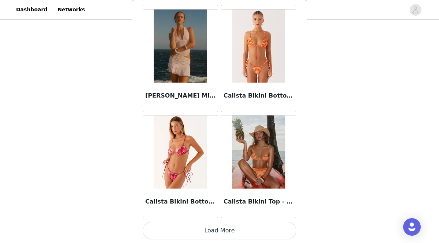
click at [214, 226] on button "Load More" at bounding box center [220, 231] width 154 height 18
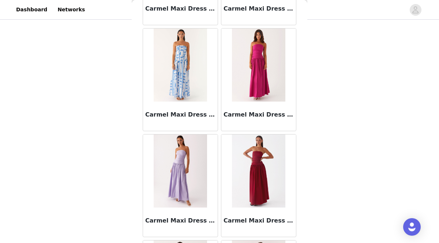
scroll to position [8303, 0]
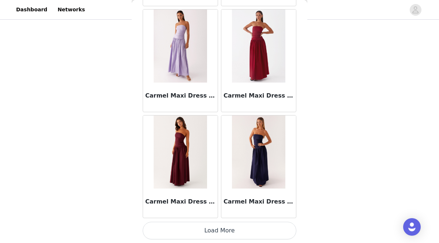
click at [214, 232] on button "Load More" at bounding box center [220, 231] width 154 height 18
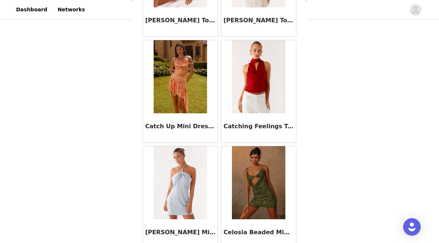
scroll to position [9364, 0]
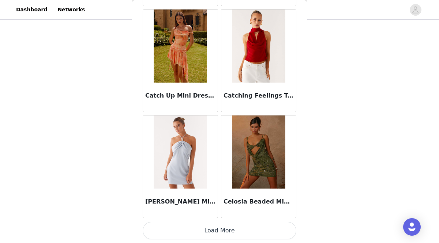
click at [203, 232] on button "Load More" at bounding box center [220, 231] width 154 height 18
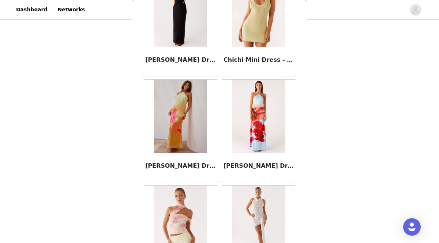
scroll to position [10425, 0]
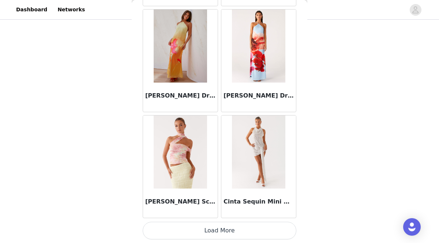
click at [205, 231] on button "Load More" at bounding box center [220, 231] width 154 height 18
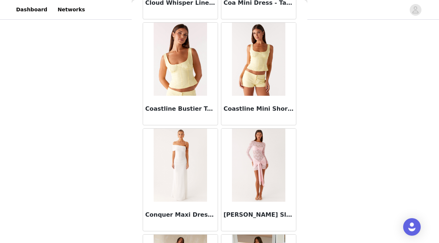
scroll to position [11486, 0]
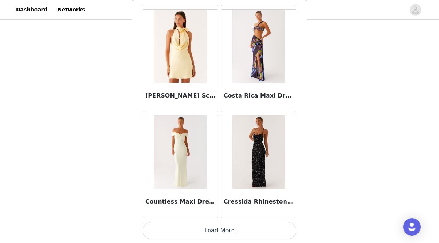
click at [185, 230] on button "Load More" at bounding box center [220, 231] width 154 height 18
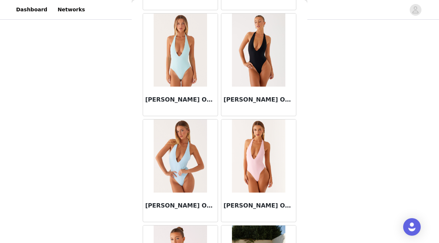
scroll to position [12547, 0]
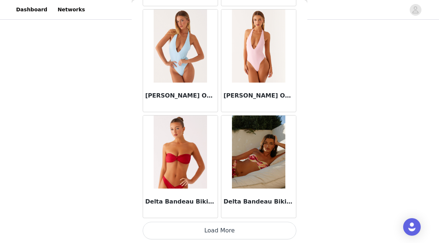
click at [170, 228] on button "Load More" at bounding box center [220, 231] width 154 height 18
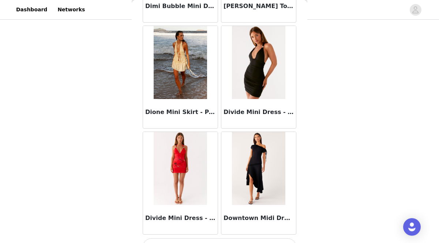
scroll to position [13608, 0]
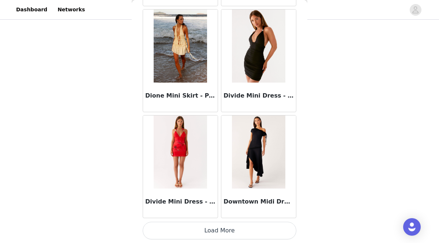
click at [202, 235] on button "Load More" at bounding box center [220, 231] width 154 height 18
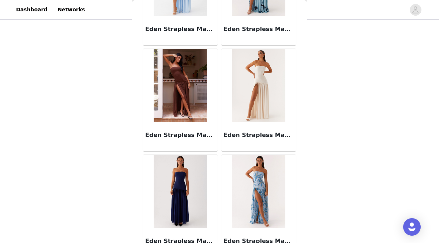
scroll to position [14669, 0]
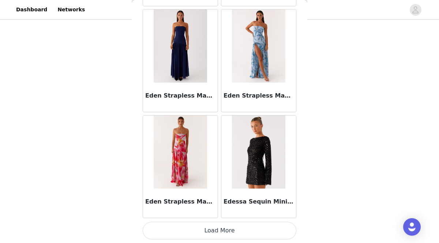
click at [229, 238] on button "Load More" at bounding box center [220, 231] width 154 height 18
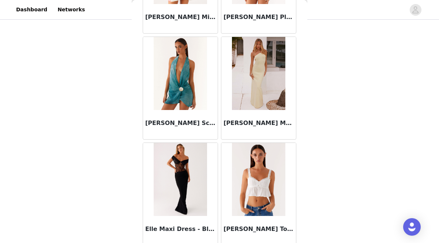
scroll to position [15729, 0]
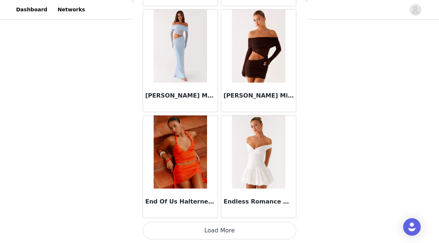
click at [233, 230] on button "Load More" at bounding box center [220, 231] width 154 height 18
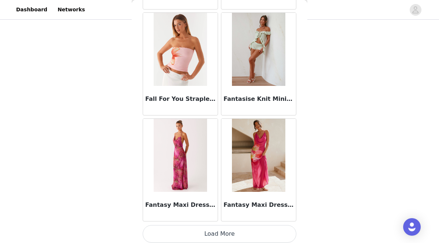
scroll to position [16789, 0]
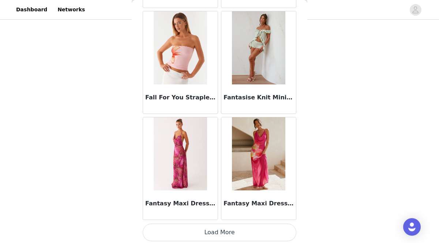
click at [232, 233] on button "Load More" at bounding box center [220, 233] width 154 height 18
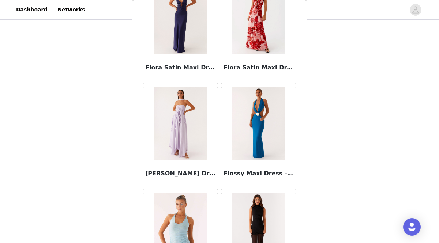
scroll to position [17851, 0]
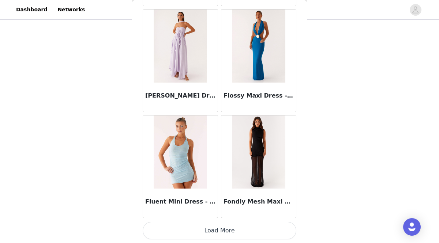
click at [230, 231] on button "Load More" at bounding box center [220, 231] width 154 height 18
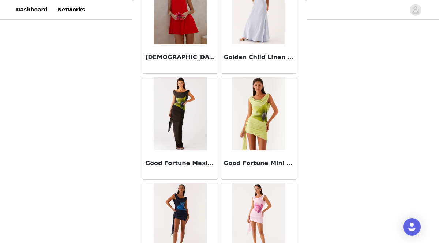
scroll to position [18912, 0]
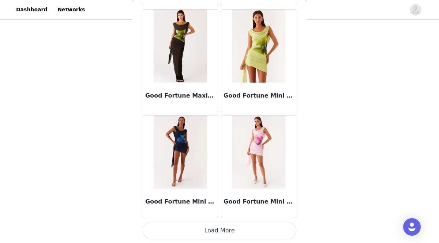
click at [223, 235] on button "Load More" at bounding box center [220, 231] width 154 height 18
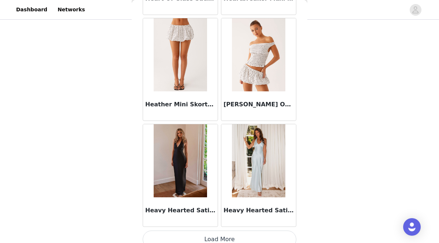
scroll to position [19973, 0]
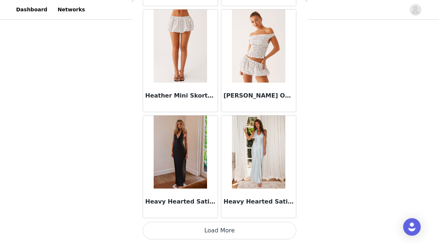
click at [207, 235] on button "Load More" at bounding box center [220, 231] width 154 height 18
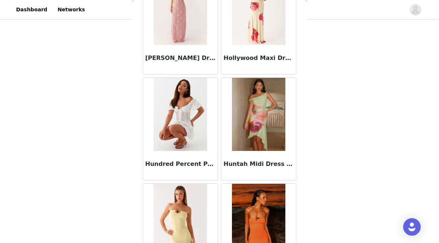
scroll to position [21034, 0]
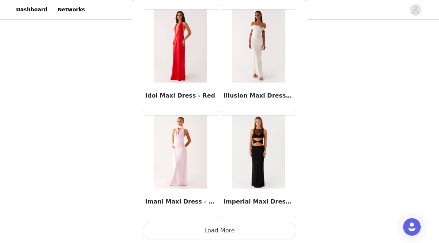
click at [203, 227] on button "Load More" at bounding box center [220, 231] width 154 height 18
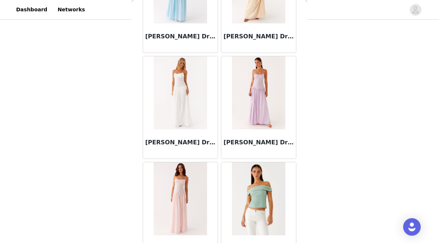
scroll to position [22095, 0]
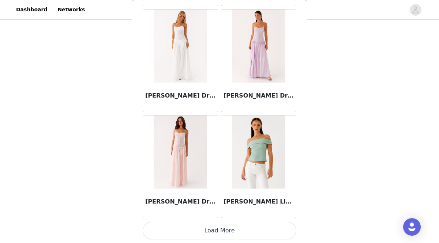
click at [217, 228] on button "Load More" at bounding box center [220, 231] width 154 height 18
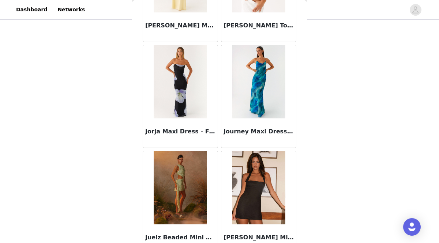
scroll to position [23156, 0]
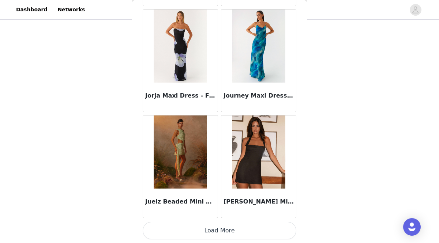
click at [218, 233] on button "Load More" at bounding box center [220, 231] width 154 height 18
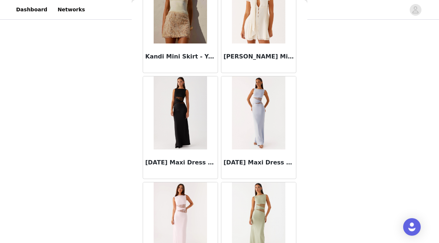
scroll to position [24217, 0]
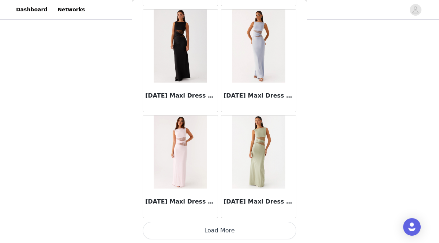
click at [216, 233] on button "Load More" at bounding box center [220, 231] width 154 height 18
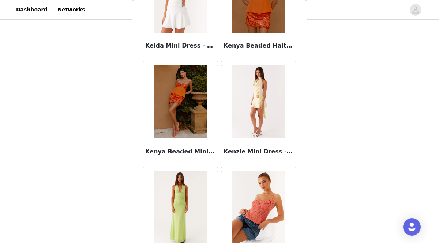
scroll to position [25278, 0]
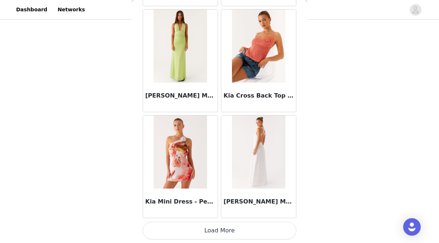
click at [217, 226] on button "Load More" at bounding box center [220, 231] width 154 height 18
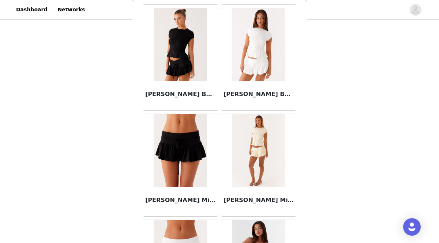
scroll to position [26339, 0]
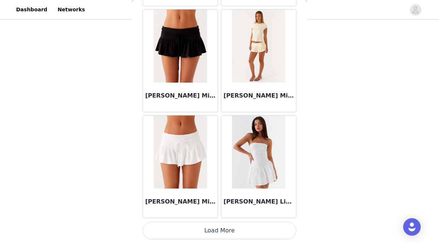
click at [222, 229] on button "Load More" at bounding box center [220, 231] width 154 height 18
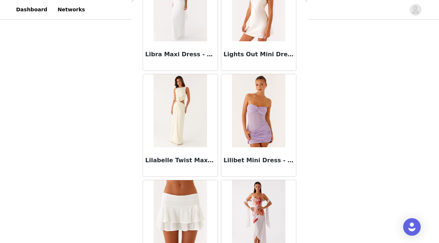
scroll to position [27400, 0]
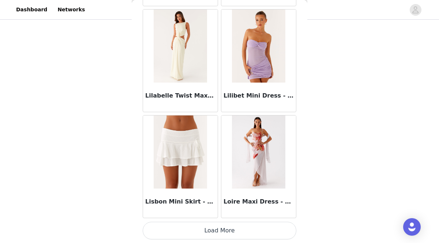
click at [207, 231] on button "Load More" at bounding box center [220, 231] width 154 height 18
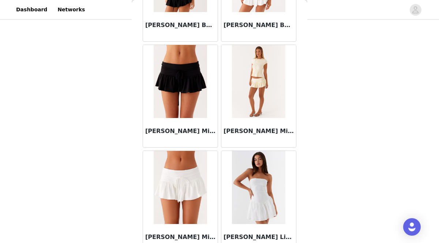
scroll to position [26303, 0]
click at [243, 62] on img at bounding box center [258, 81] width 53 height 73
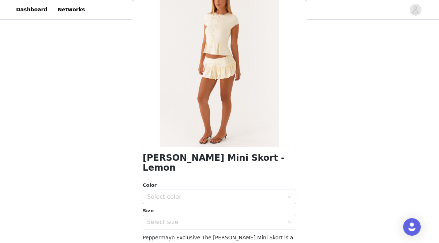
scroll to position [41, 0]
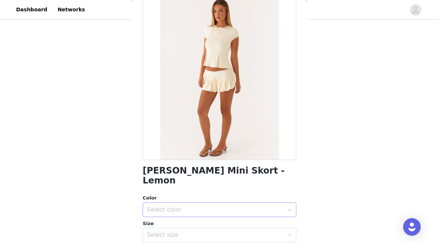
click at [168, 206] on div "Select color" at bounding box center [215, 209] width 137 height 7
click at [166, 217] on li "Lemon" at bounding box center [220, 216] width 154 height 12
click at [167, 232] on div "Select size" at bounding box center [215, 235] width 137 height 7
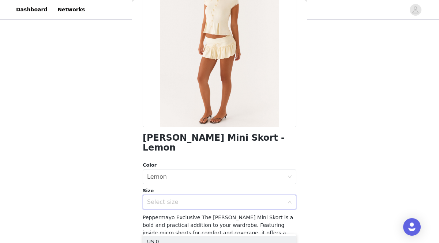
scroll to position [74, 0]
click at [174, 195] on div "Select size" at bounding box center [217, 202] width 140 height 14
click at [175, 198] on div "Select size" at bounding box center [215, 201] width 137 height 7
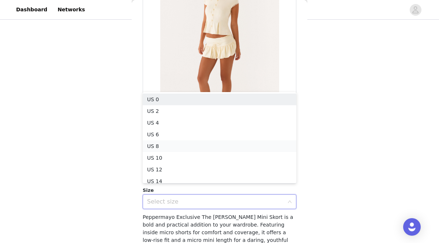
scroll to position [4, 0]
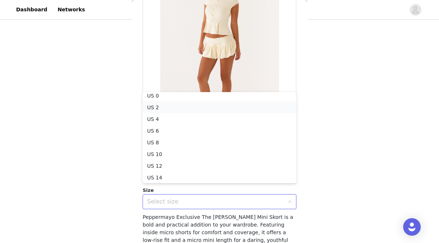
click at [186, 105] on li "US 2" at bounding box center [220, 108] width 154 height 12
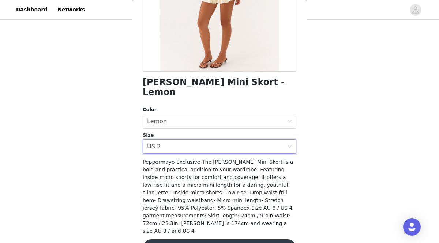
scroll to position [135, 0]
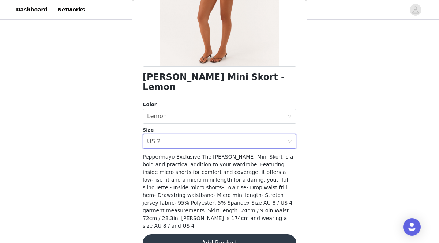
click at [189, 235] on button "Add Product" at bounding box center [220, 244] width 154 height 18
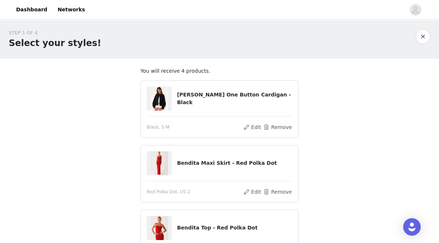
scroll to position [0, 0]
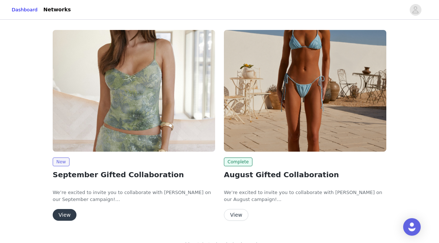
click at [256, 136] on img at bounding box center [305, 91] width 162 height 122
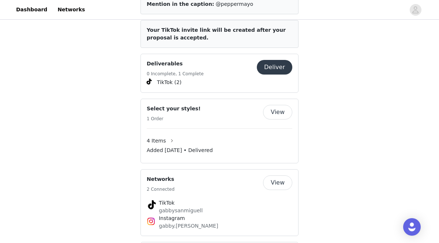
scroll to position [457, 0]
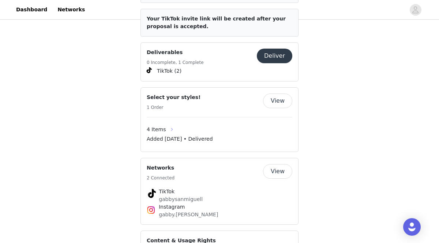
click at [171, 125] on button "button" at bounding box center [172, 130] width 12 height 12
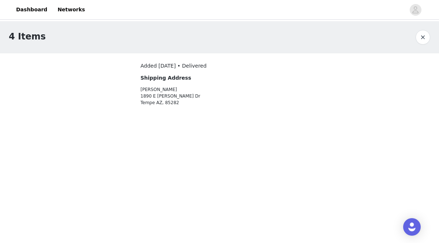
click at [132, 83] on section "Added Aug 1, 2025 • Delivered Shipping Address Gabriella Sanmiguel 1890 E Minto…" at bounding box center [220, 89] width 176 height 72
click at [185, 83] on div "Added Aug 1, 2025 • Delivered Shipping Address Gabriella Sanmiguel 1890 E Minto…" at bounding box center [199, 84] width 119 height 44
click at [425, 39] on button "button" at bounding box center [423, 37] width 15 height 15
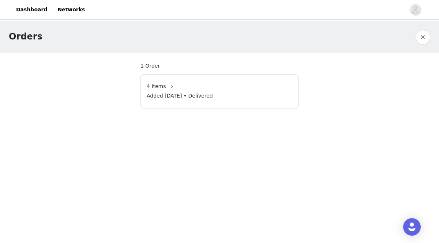
click at [192, 91] on div "4 Items" at bounding box center [220, 86] width 146 height 12
click at [168, 87] on button "button" at bounding box center [172, 86] width 12 height 12
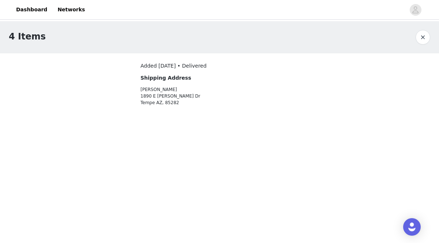
click at [186, 160] on body "Dashboard Networks 4 Items Added Aug 1, 2025 • Delivered Shipping Address Gabri…" at bounding box center [219, 121] width 439 height 243
click at [421, 33] on button "button" at bounding box center [423, 37] width 15 height 15
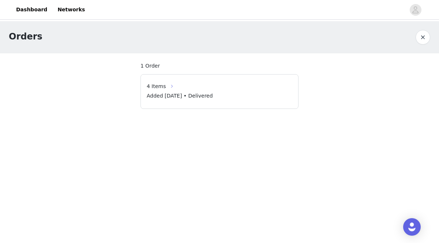
click at [168, 87] on button "button" at bounding box center [172, 86] width 12 height 12
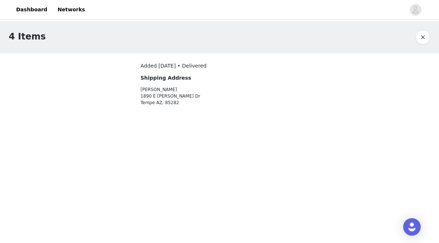
click at [420, 34] on button "button" at bounding box center [423, 37] width 15 height 15
